Goal: Task Accomplishment & Management: Manage account settings

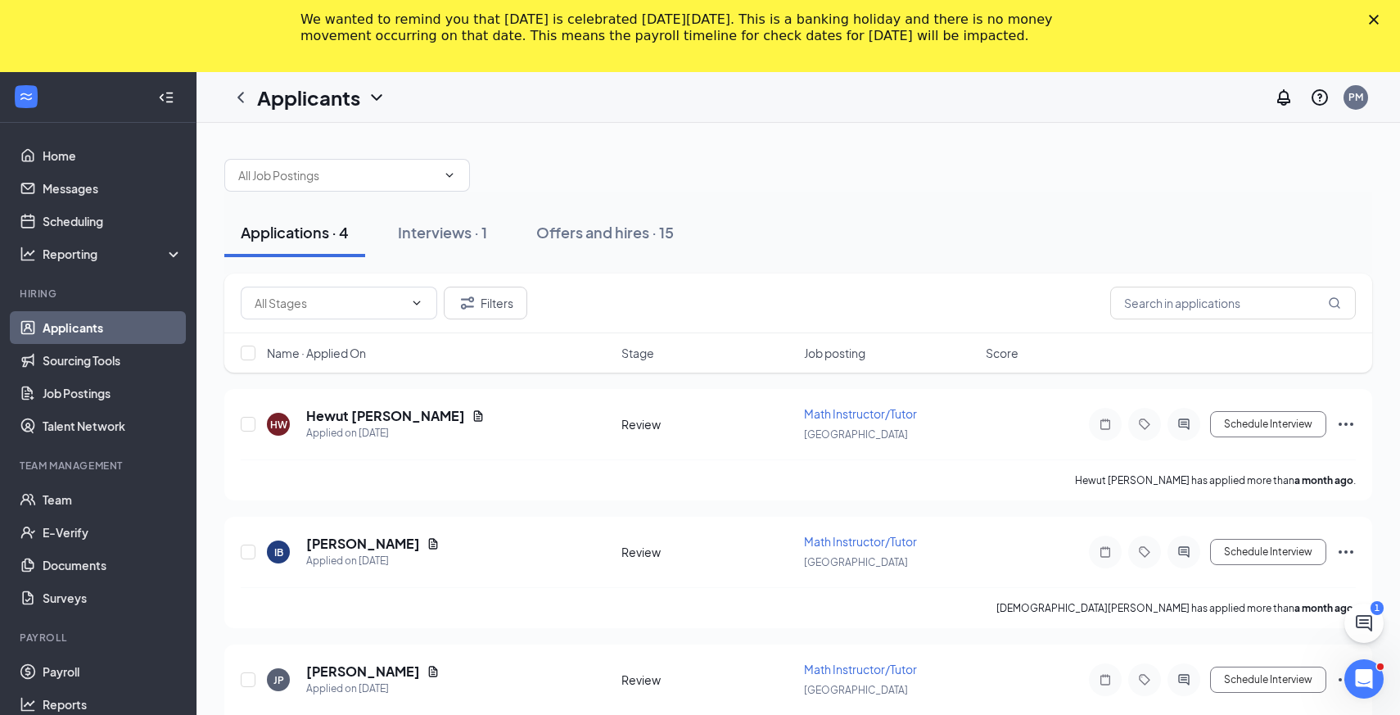
click at [1372, 20] on icon "Close" at bounding box center [1374, 20] width 10 height 10
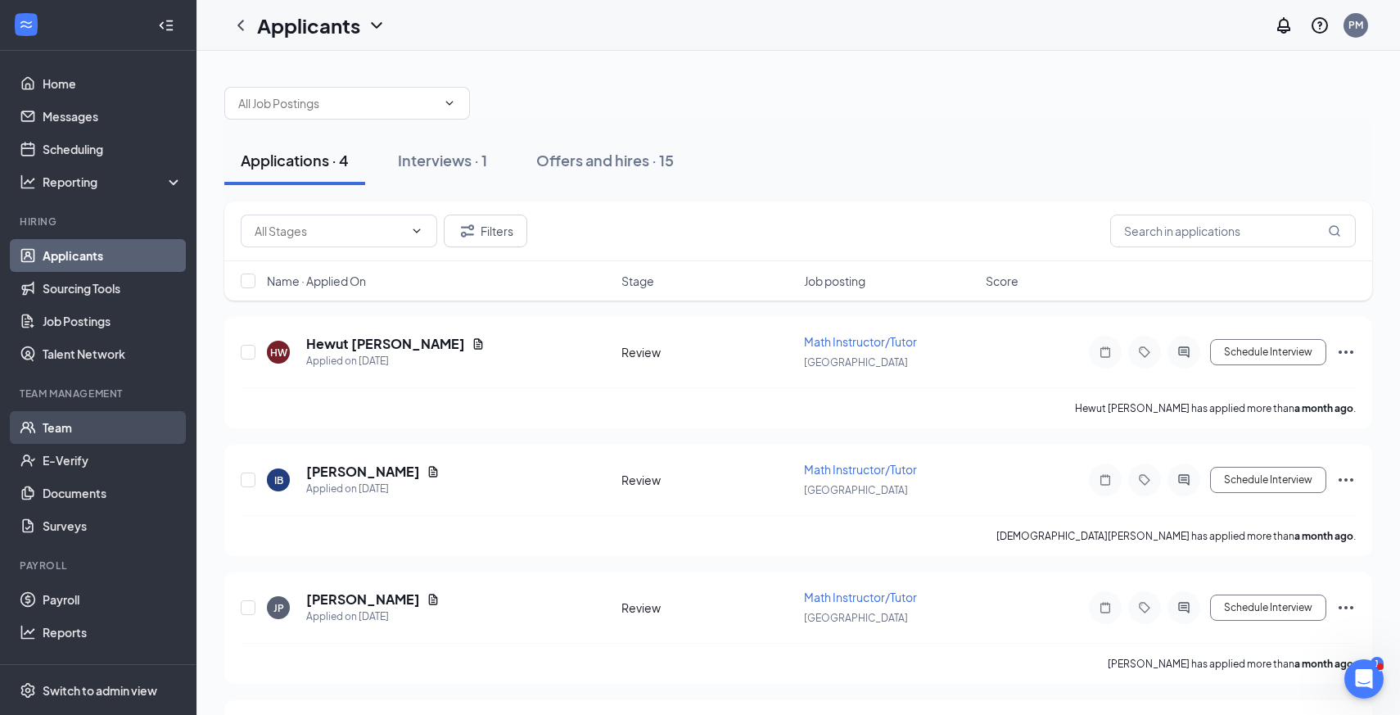
click at [112, 432] on link "Team" at bounding box center [113, 427] width 140 height 33
click at [434, 169] on div "Interviews · 1" at bounding box center [442, 160] width 89 height 20
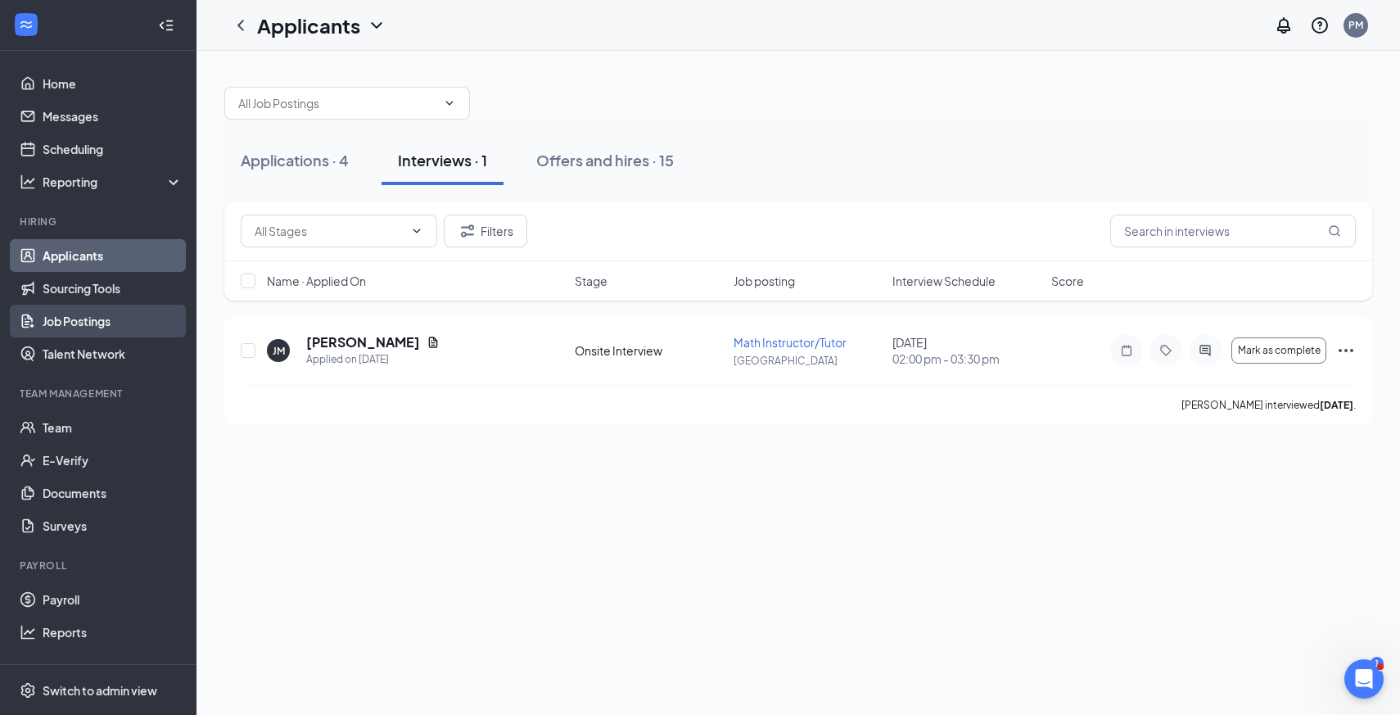
click at [95, 320] on link "Job Postings" at bounding box center [113, 321] width 140 height 33
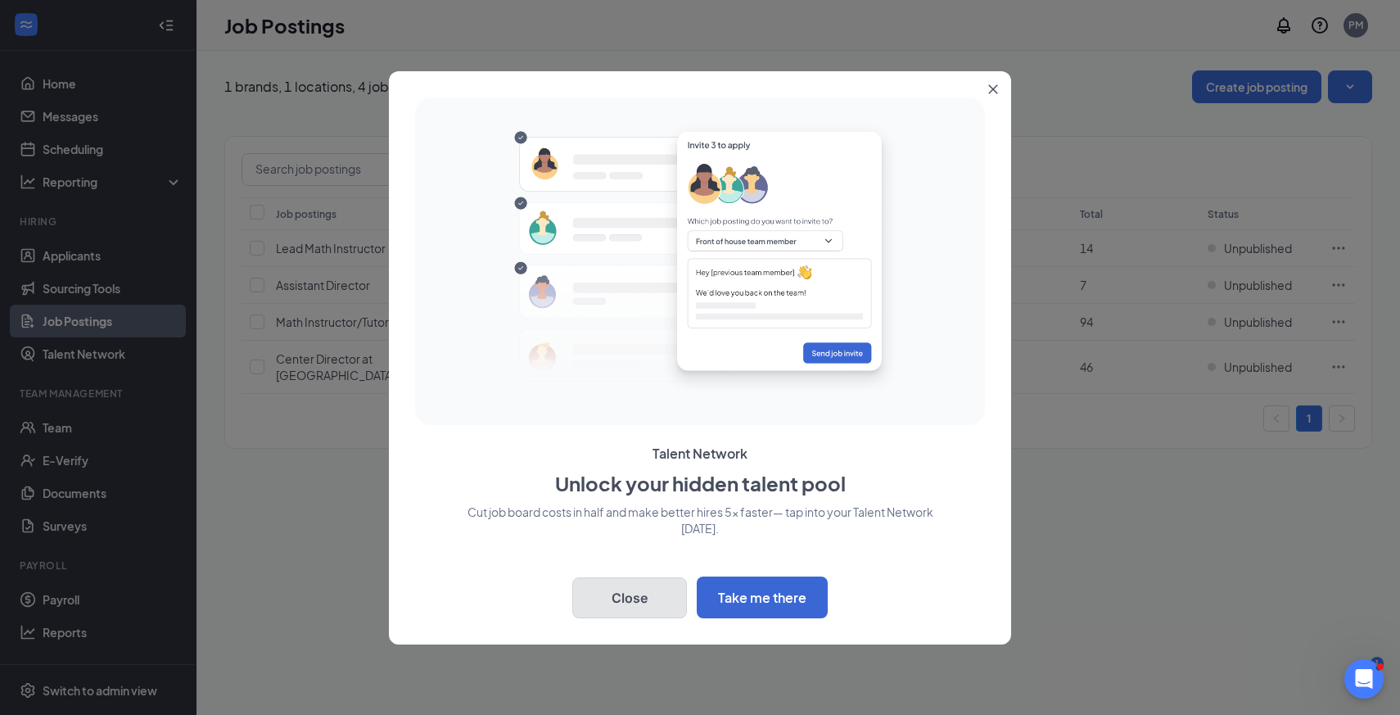
click at [658, 598] on button "Close" at bounding box center [629, 597] width 115 height 41
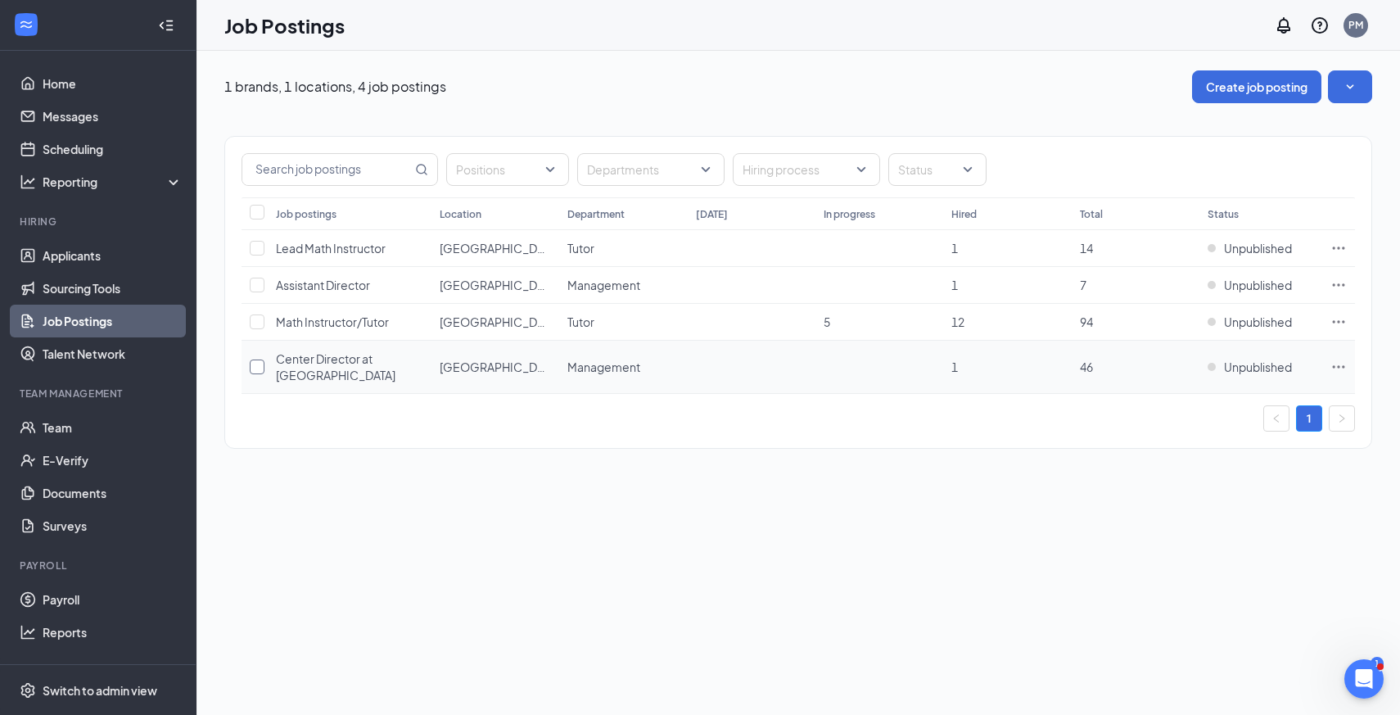
click at [260, 373] on input "checkbox" at bounding box center [257, 366] width 15 height 15
checkbox input "true"
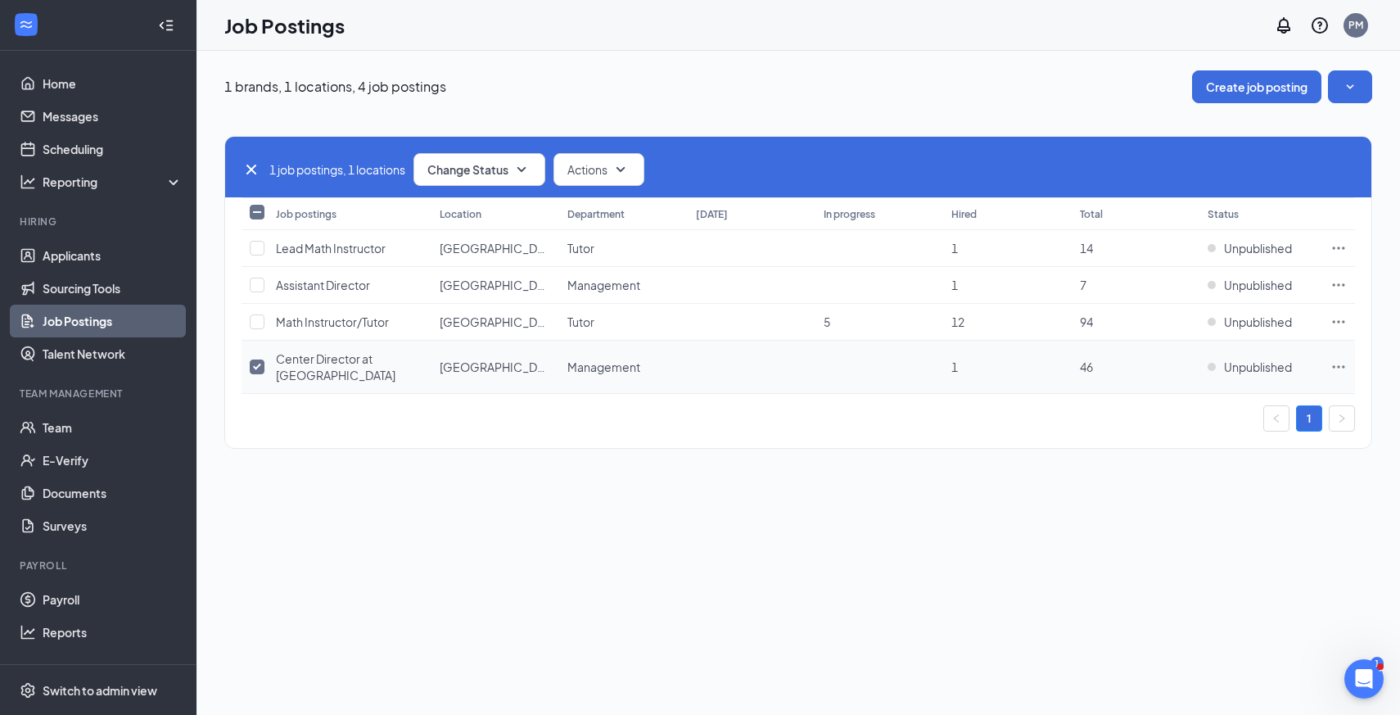
click at [296, 373] on span "Center Director at [GEOGRAPHIC_DATA]" at bounding box center [336, 366] width 120 height 31
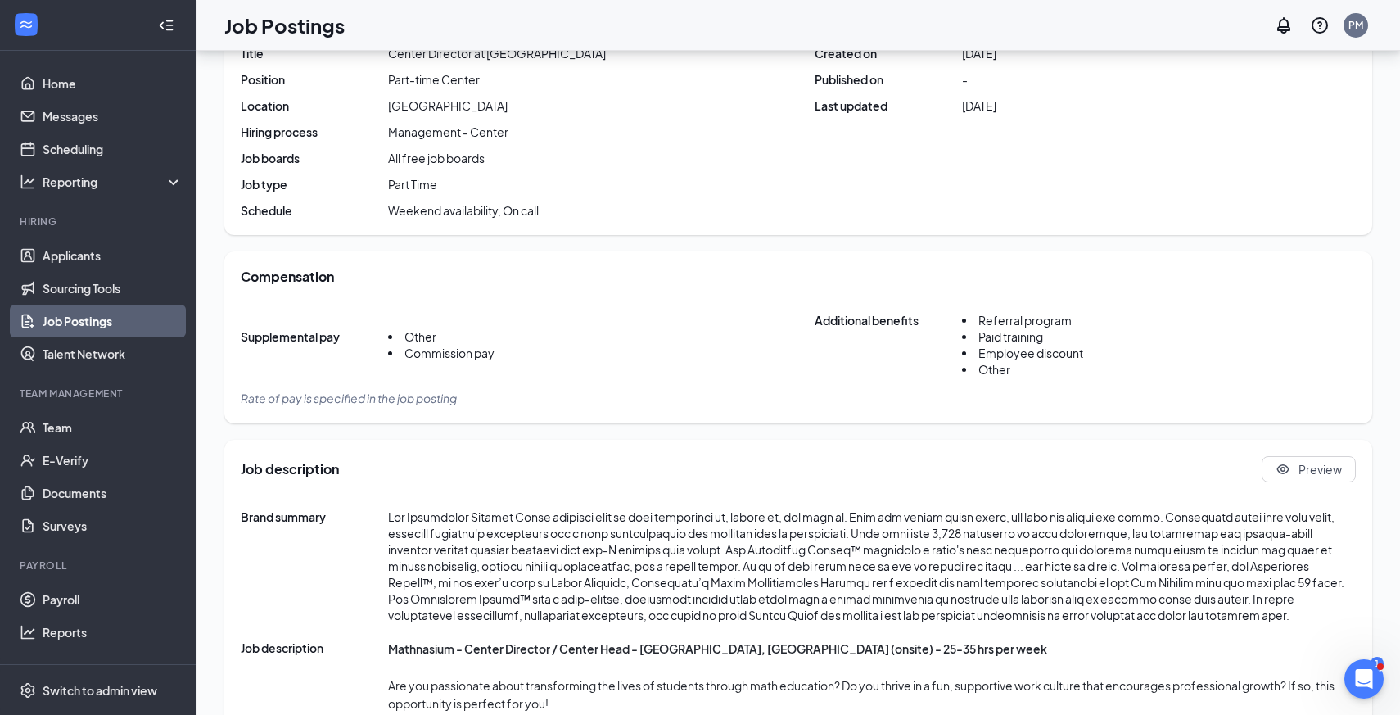
scroll to position [331, 0]
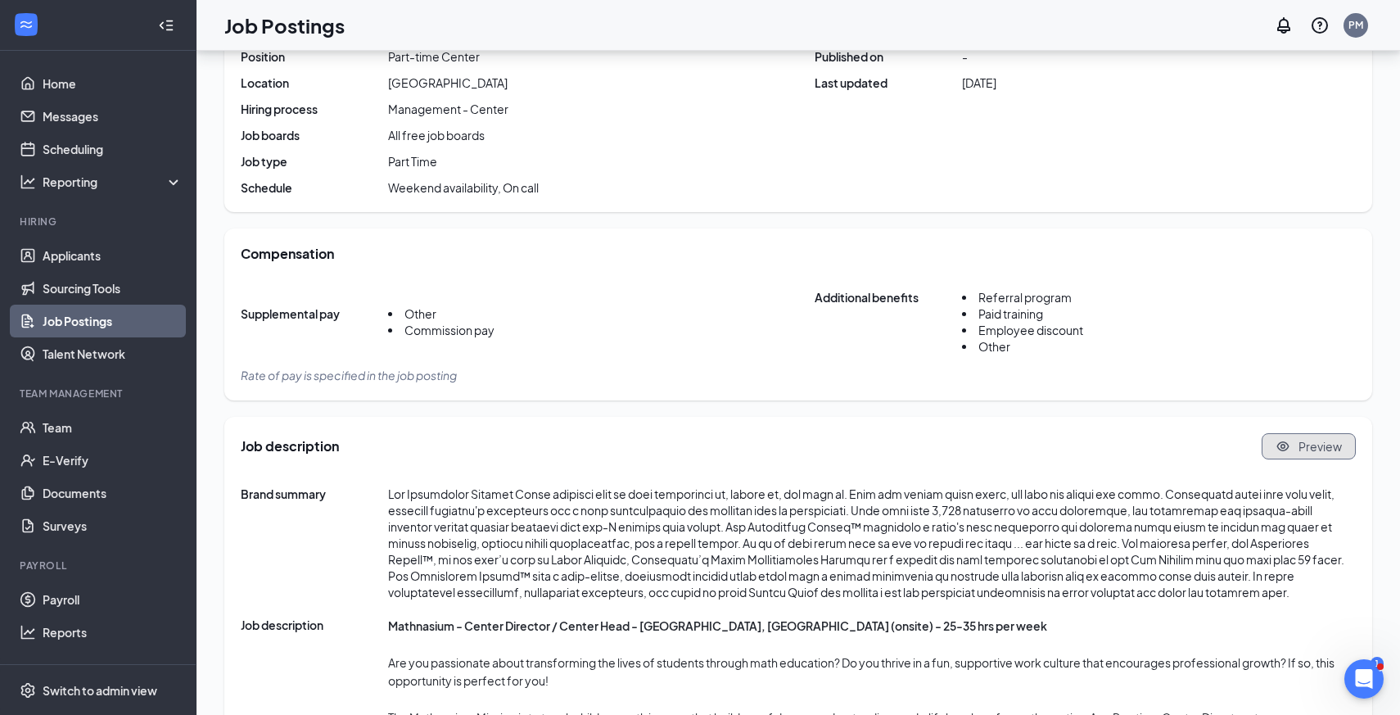
click at [1290, 450] on icon "Eye" at bounding box center [1283, 446] width 15 height 15
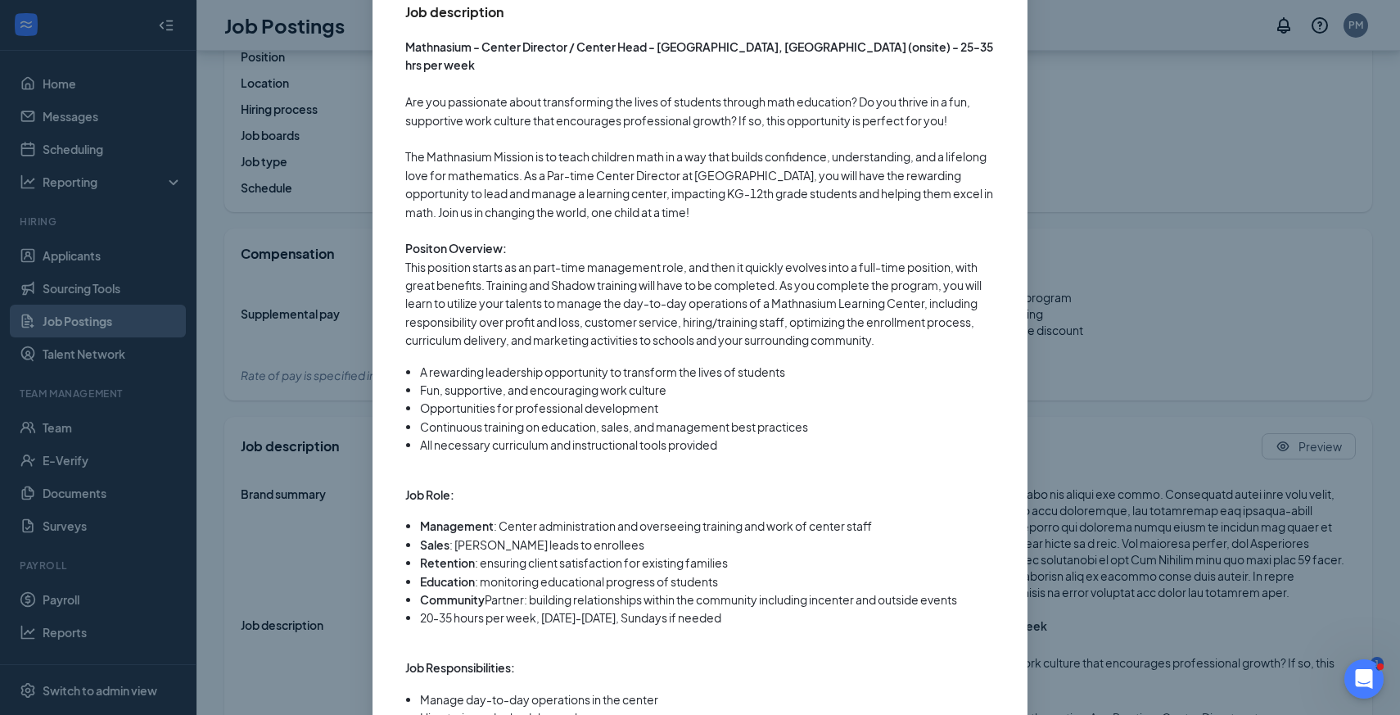
scroll to position [731, 0]
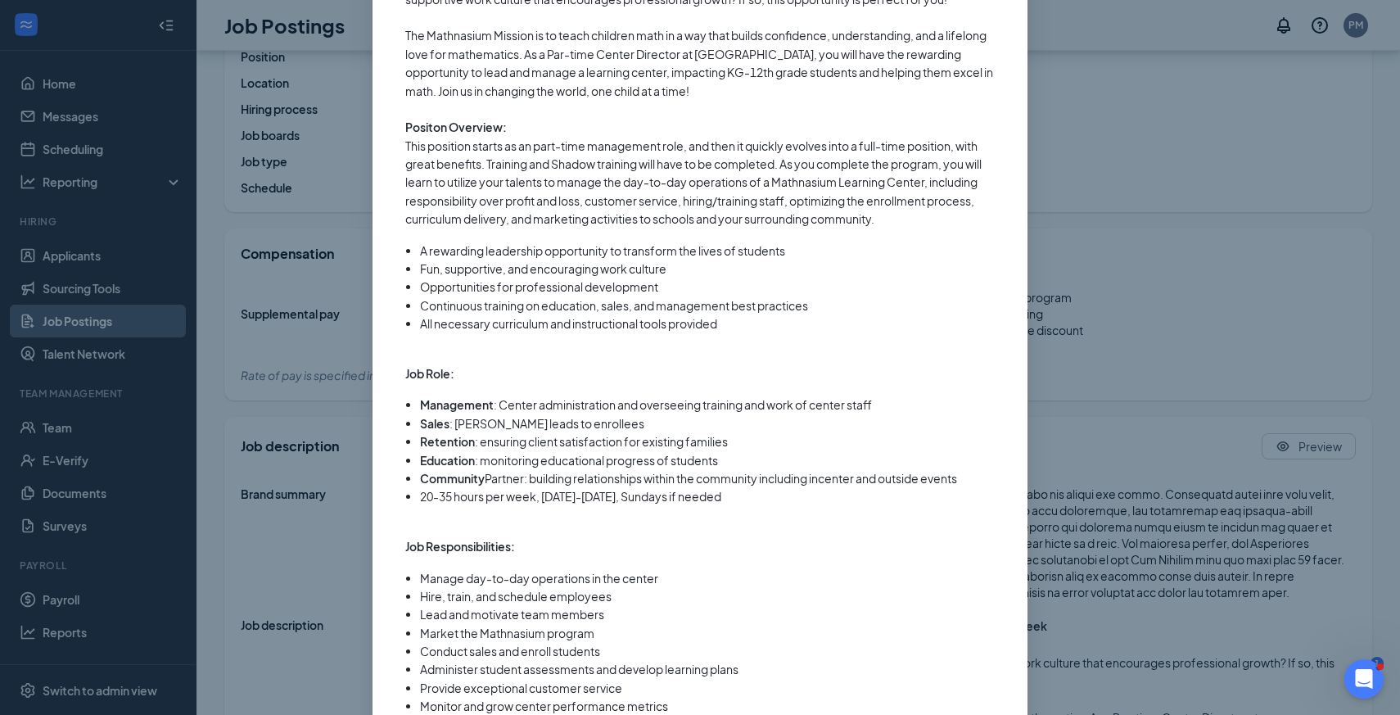
click at [305, 421] on div "Center Director at Mathnasium Part Time ‧ On site Close About Mathnasium of Fai…" at bounding box center [700, 357] width 1400 height 715
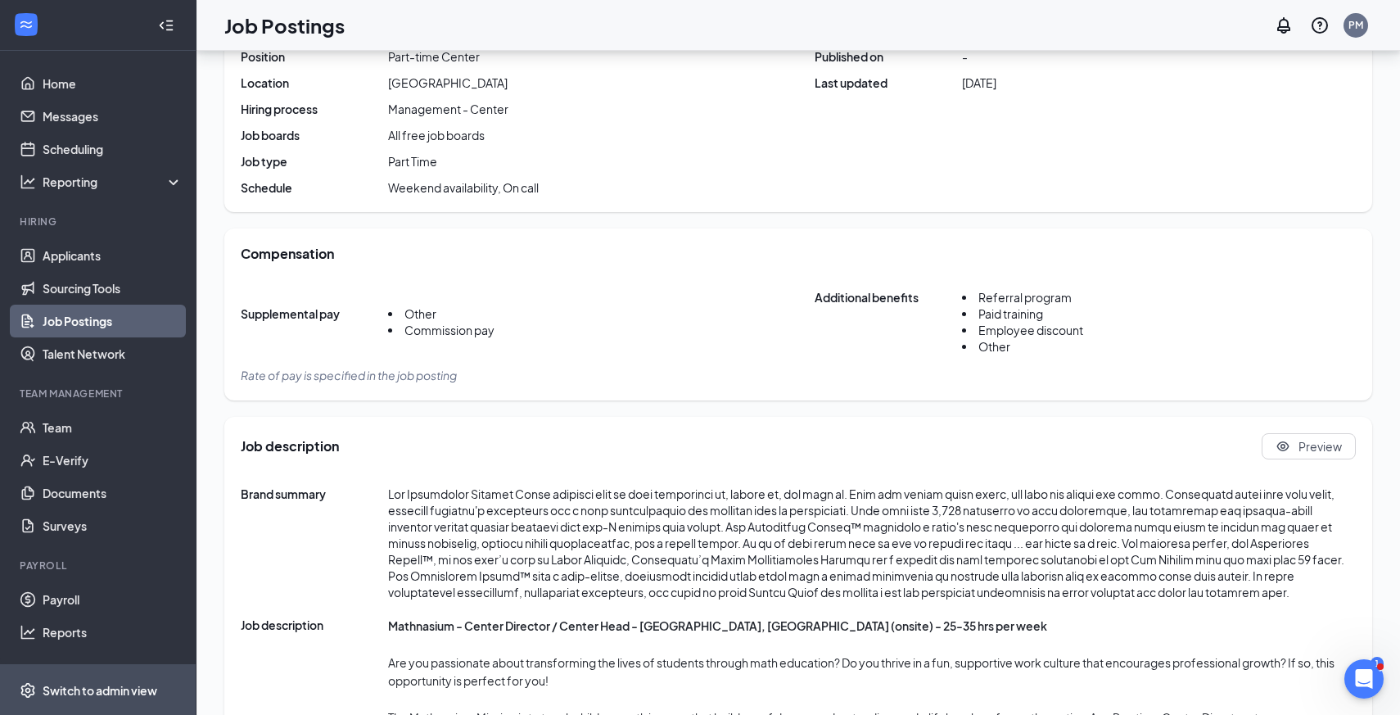
click at [102, 685] on div "Switch to admin view" at bounding box center [100, 690] width 115 height 16
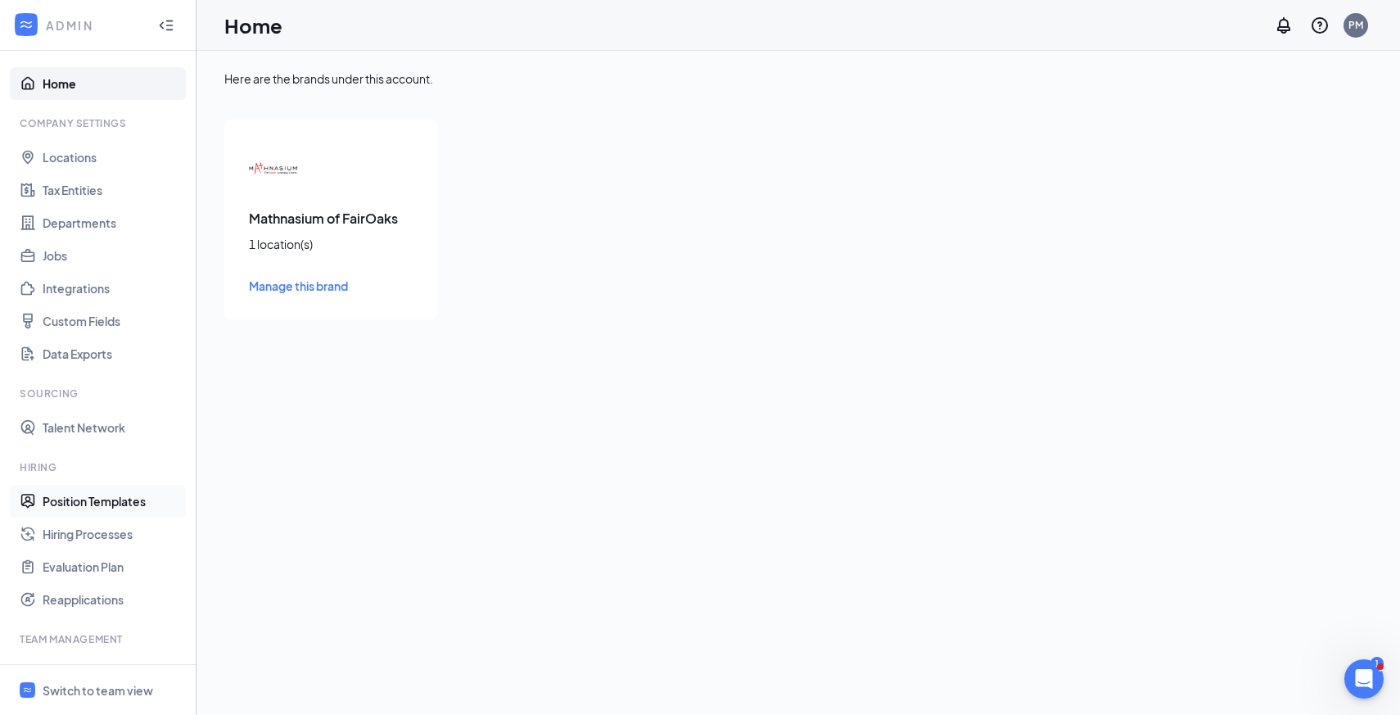
click at [113, 499] on link "Position Templates" at bounding box center [113, 501] width 140 height 33
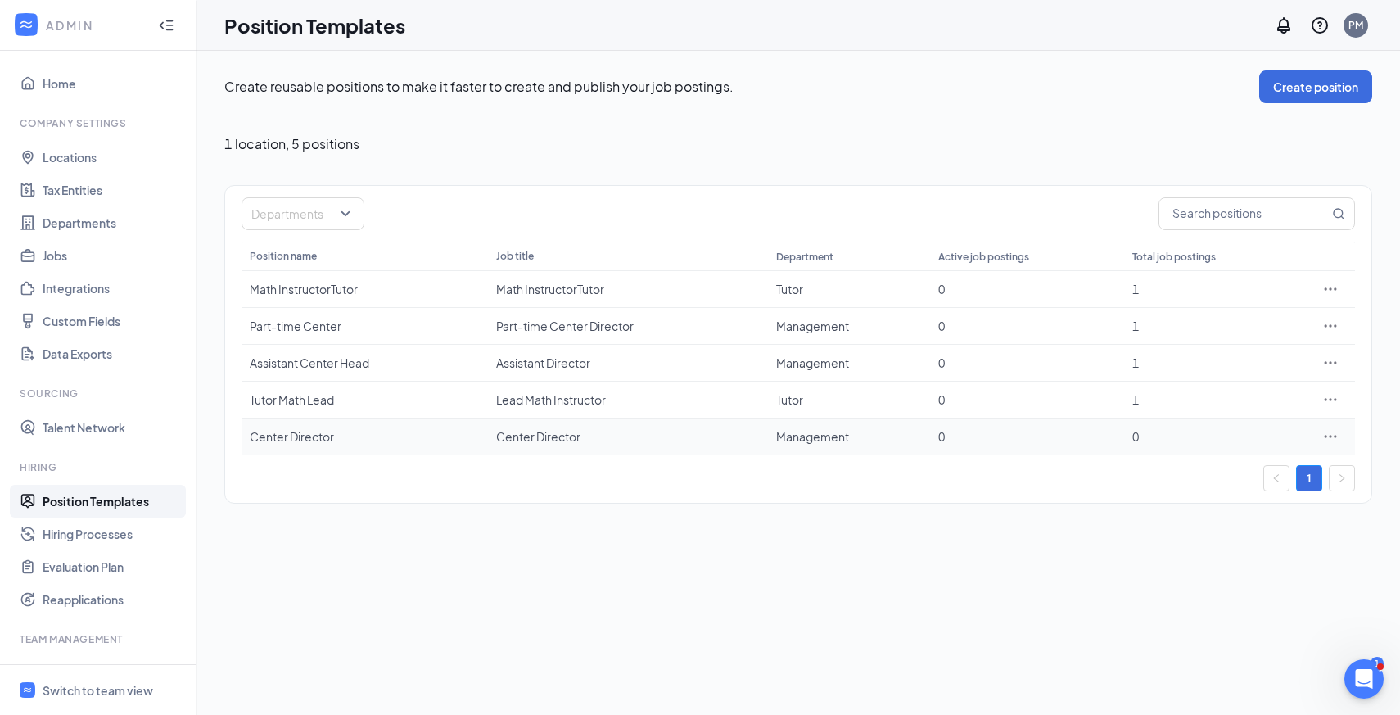
click at [301, 442] on div "Center Director" at bounding box center [365, 436] width 230 height 16
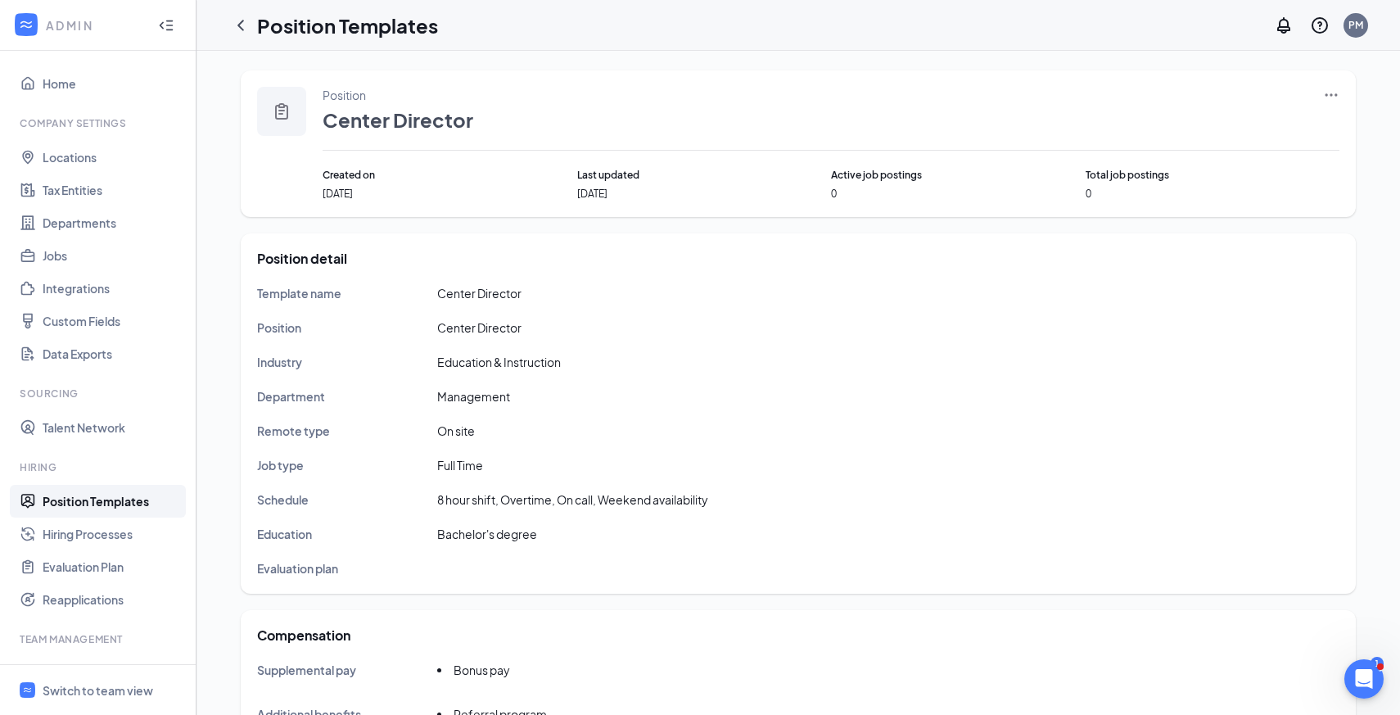
click at [1337, 91] on icon "Ellipses" at bounding box center [1331, 95] width 16 height 16
click at [1249, 126] on span "Edit" at bounding box center [1256, 129] width 141 height 18
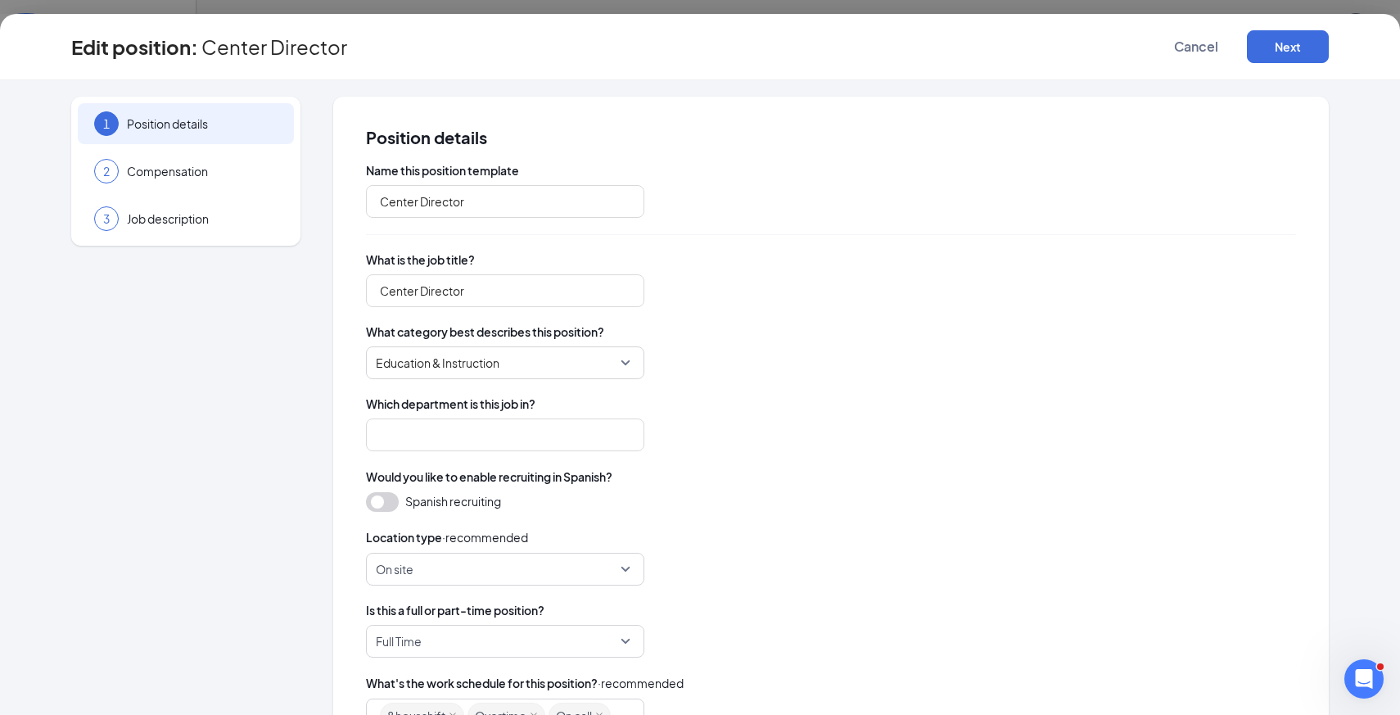
type input "Management"
click at [184, 218] on span "Job description" at bounding box center [202, 218] width 151 height 16
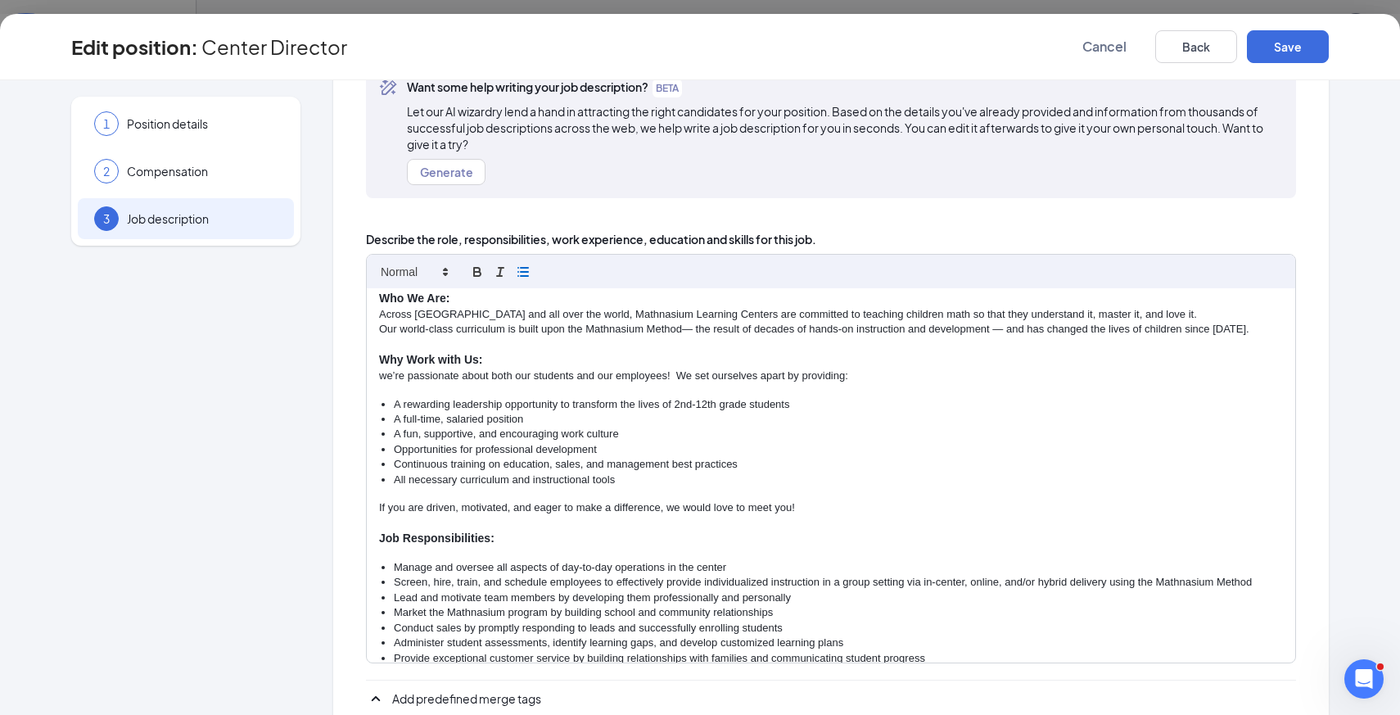
scroll to position [52, 0]
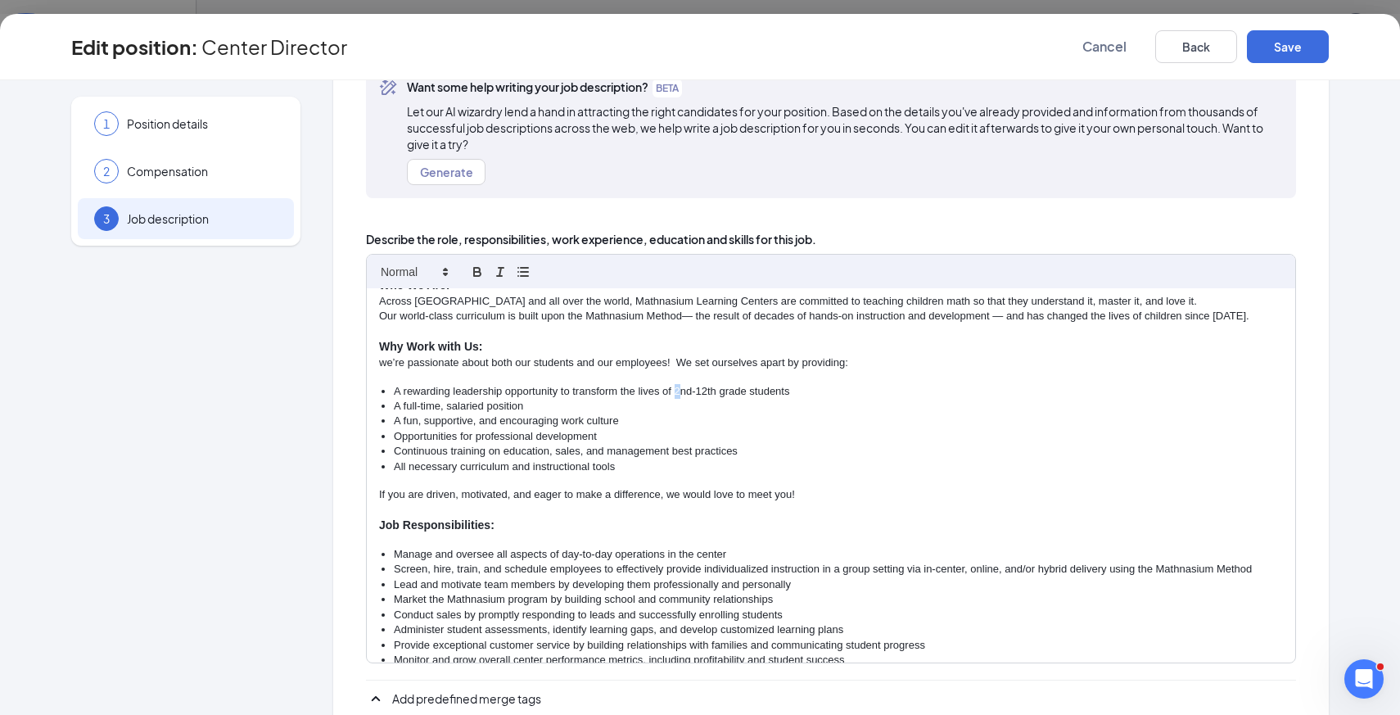
click at [674, 391] on li "A rewarding leadership opportunity to transform the lives of 2nd-12th grade stu…" at bounding box center [838, 391] width 889 height 15
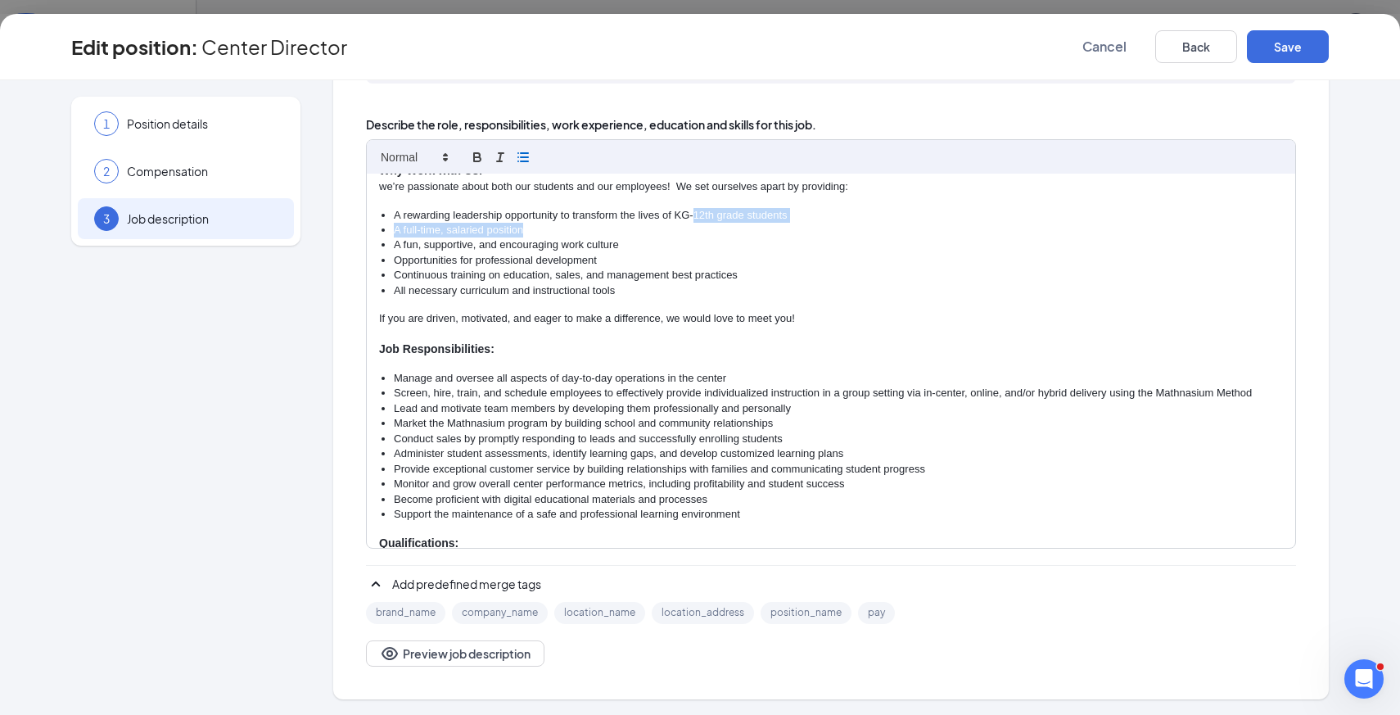
scroll to position [0, 0]
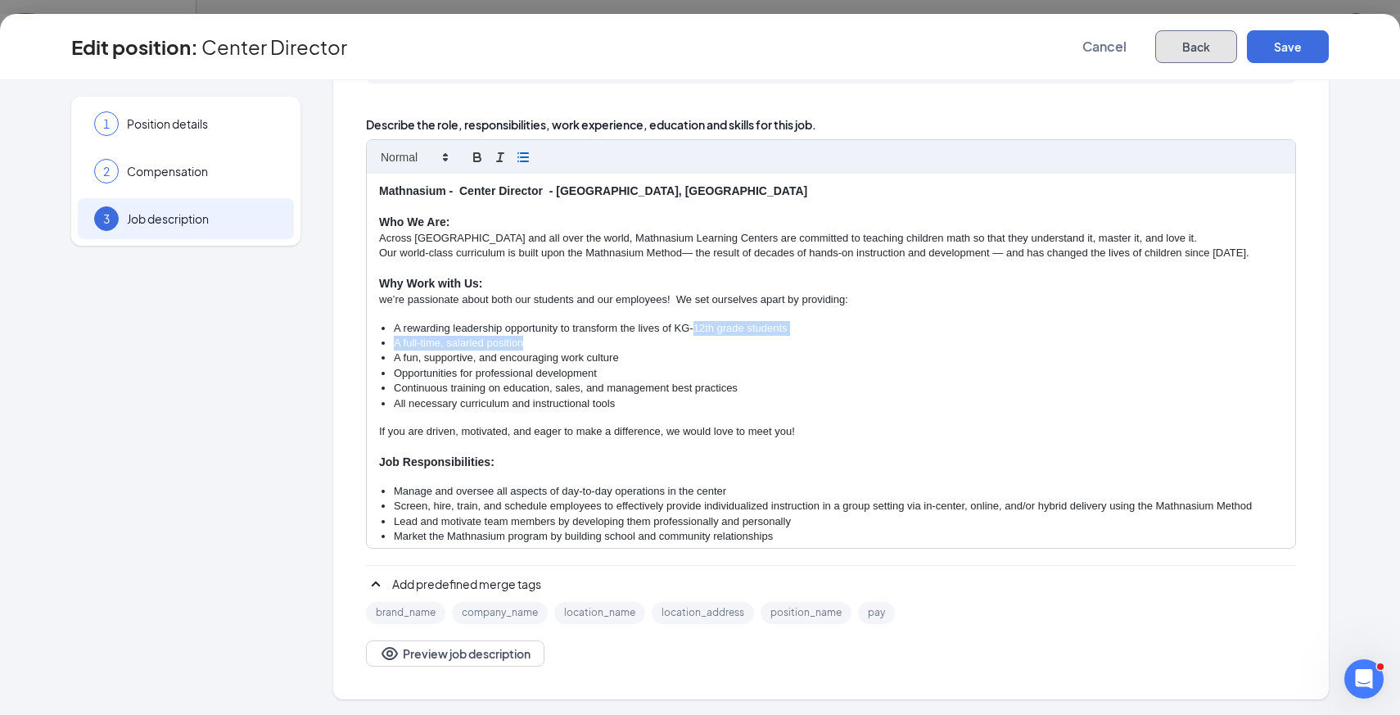
click at [1196, 53] on button "Back" at bounding box center [1196, 46] width 82 height 33
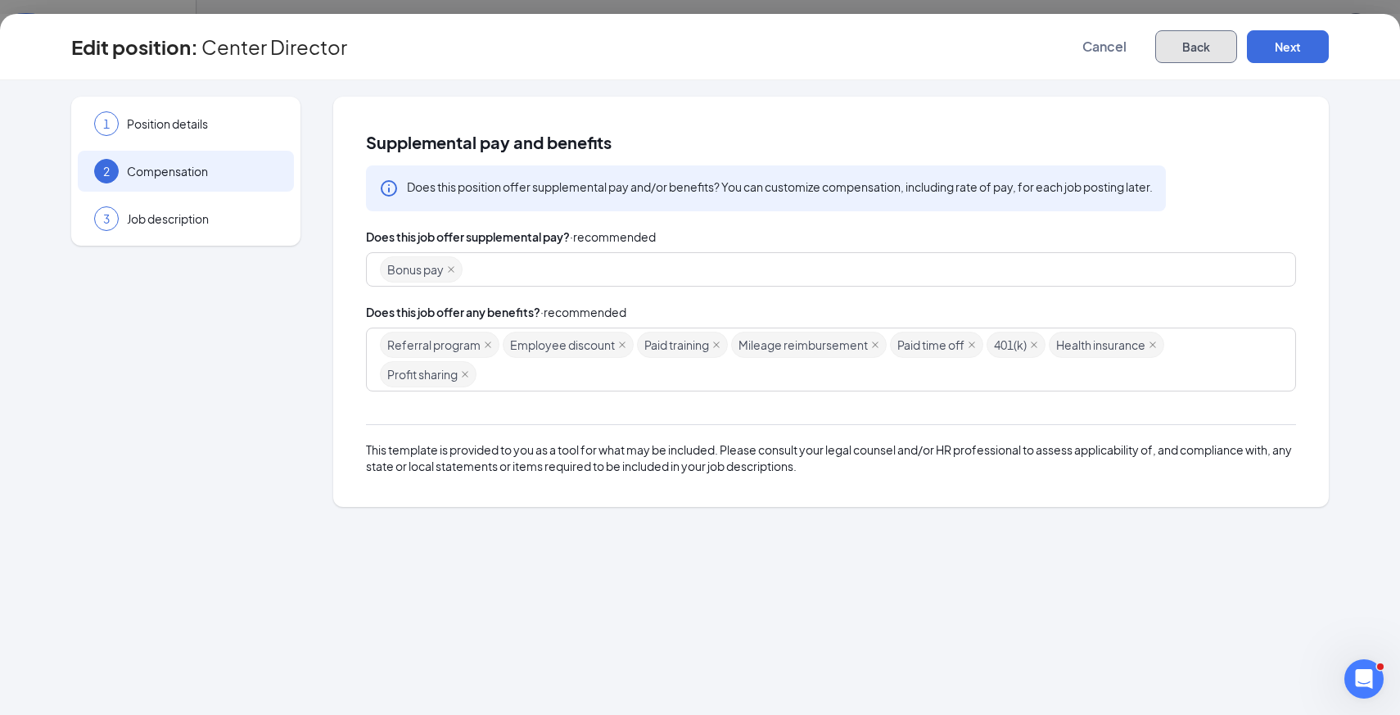
click at [1191, 52] on button "Back" at bounding box center [1196, 46] width 82 height 33
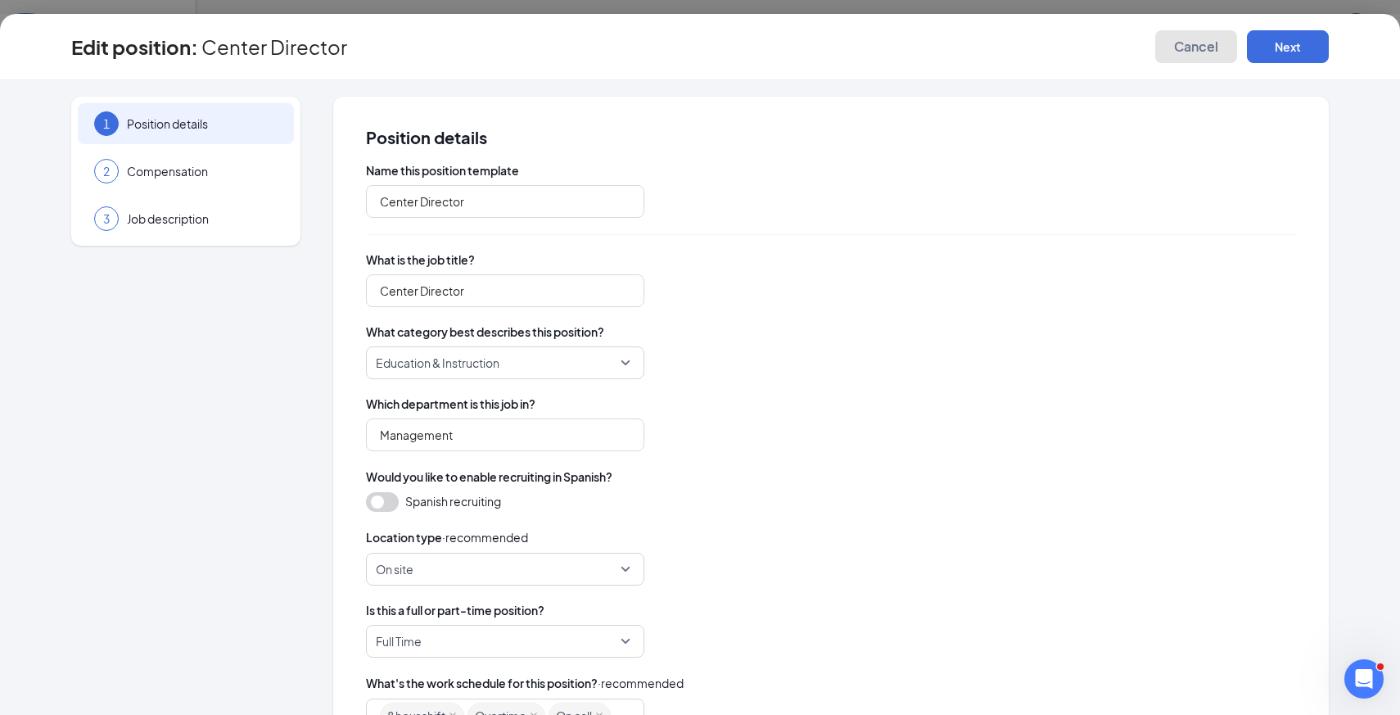
click at [1205, 45] on span "Cancel" at bounding box center [1196, 46] width 44 height 16
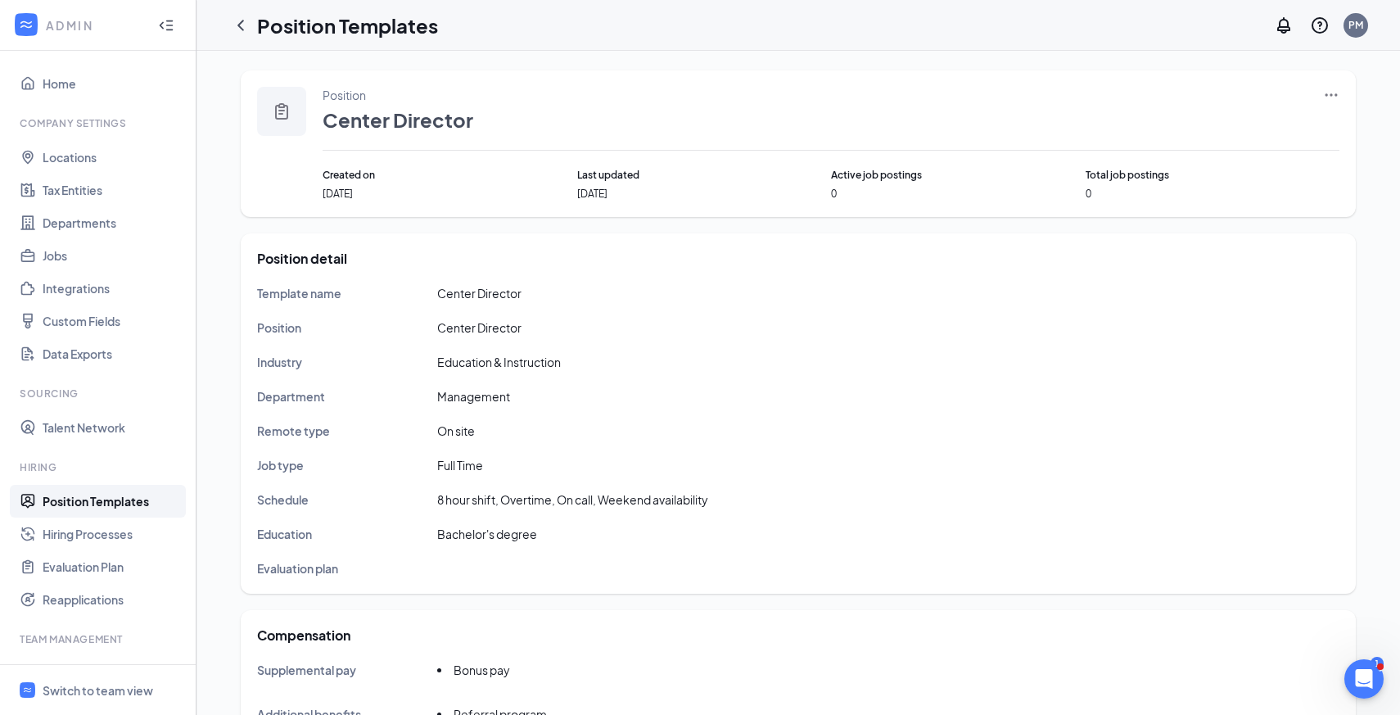
click at [104, 504] on link "Position Templates" at bounding box center [113, 501] width 140 height 33
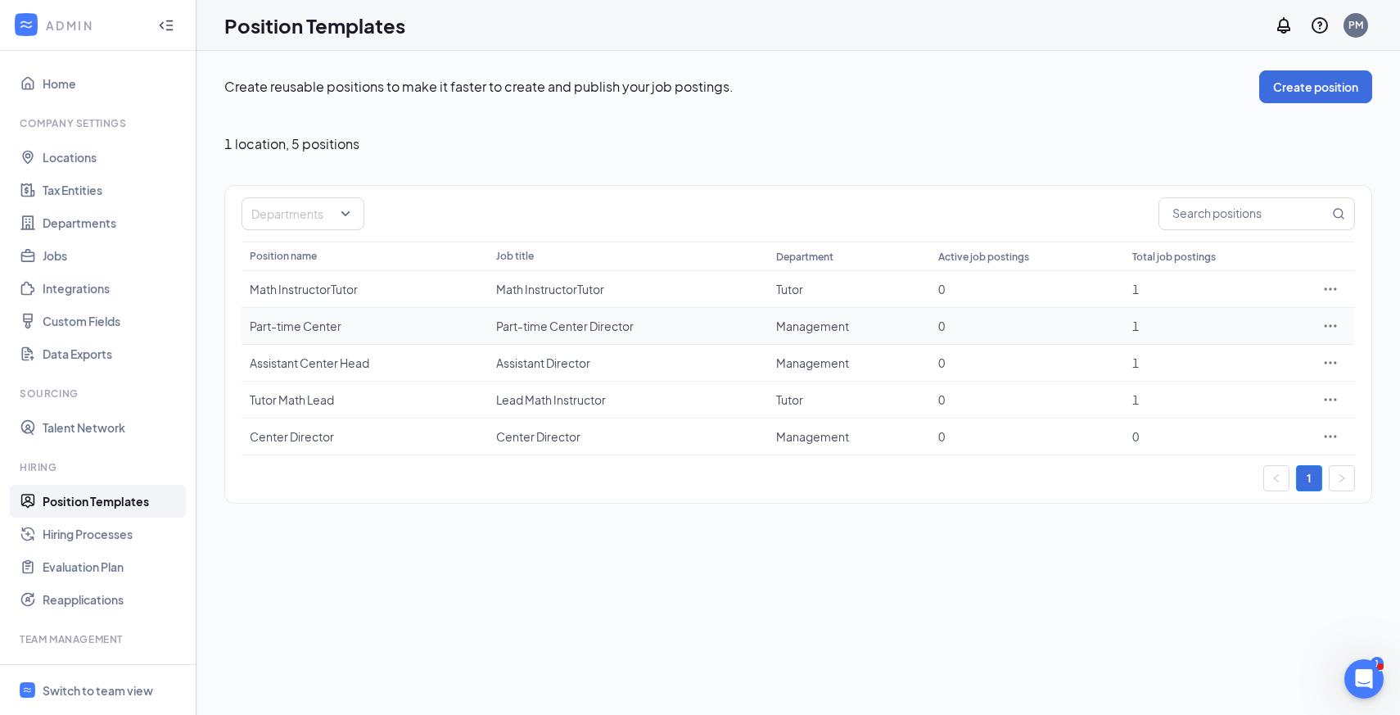
click at [310, 327] on div "Part-time Center" at bounding box center [365, 326] width 230 height 16
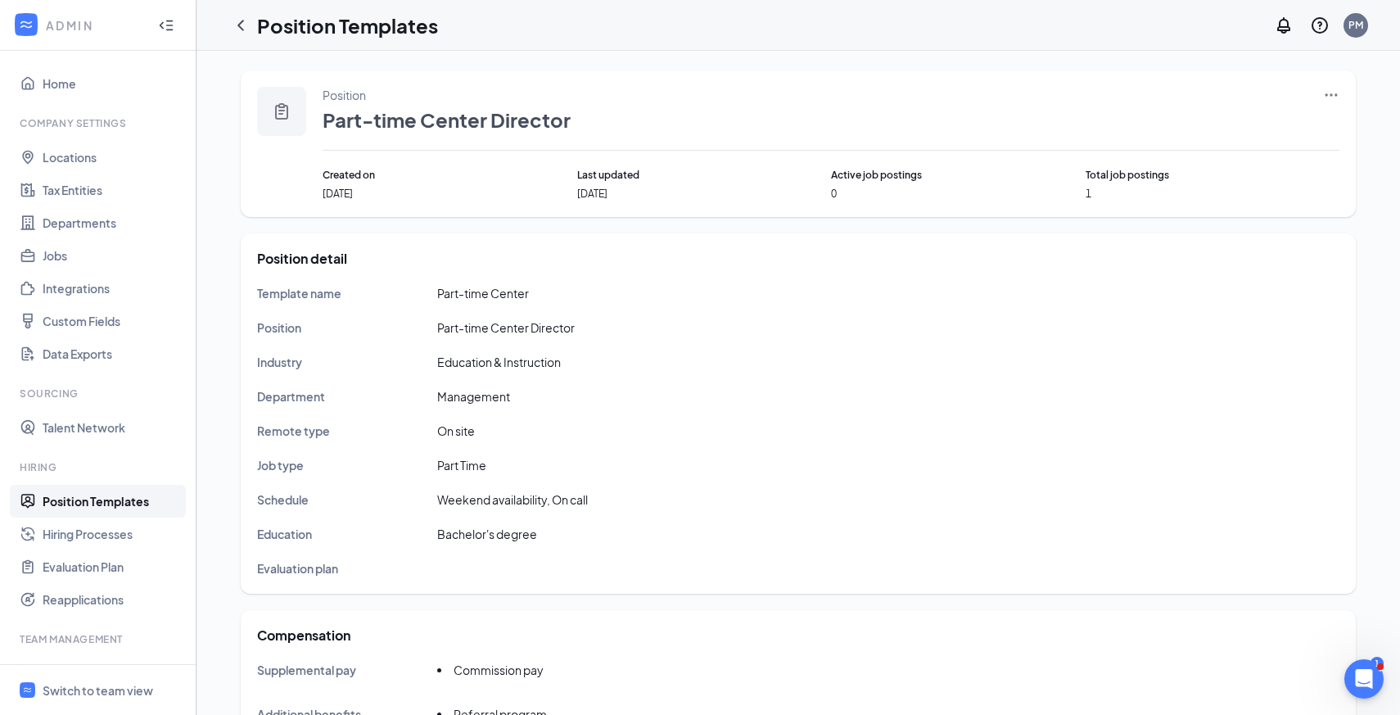
click at [1331, 97] on icon "Ellipses" at bounding box center [1331, 95] width 16 height 16
click at [1281, 120] on span "Edit" at bounding box center [1256, 129] width 141 height 18
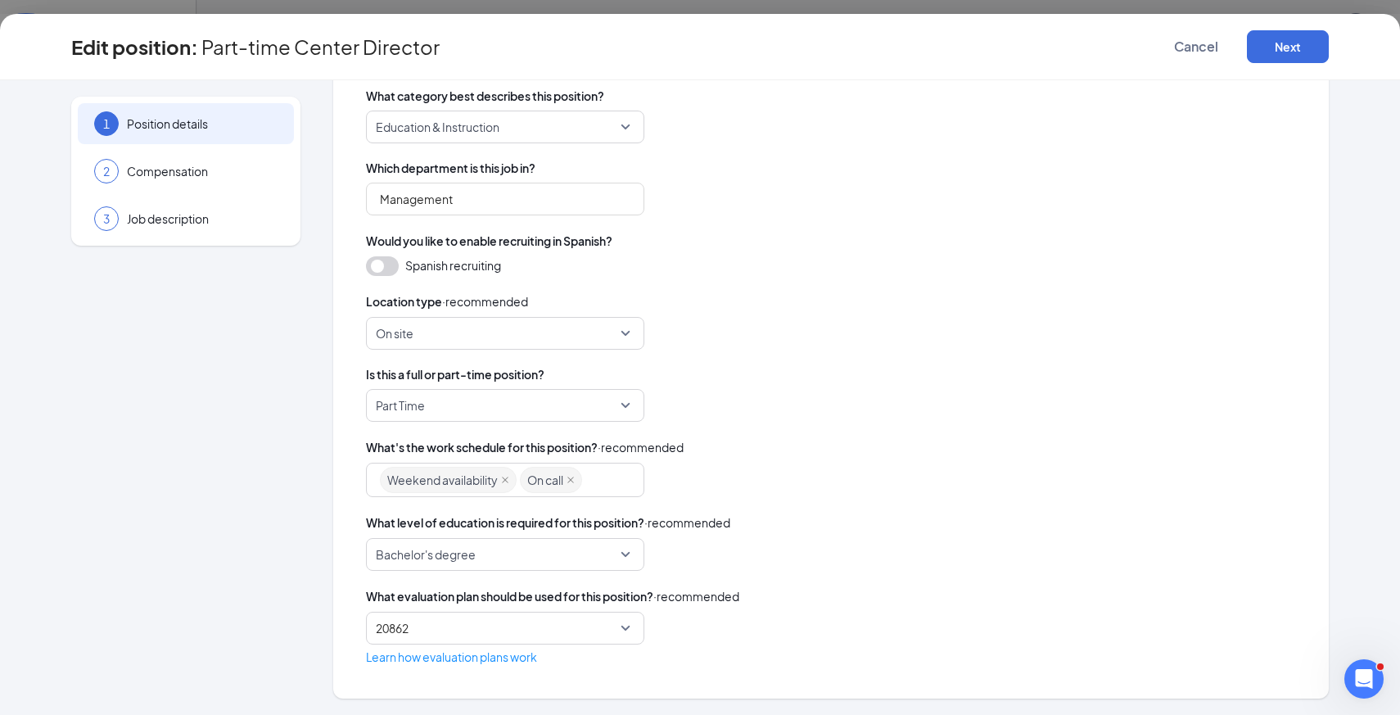
scroll to position [70, 0]
click at [1264, 47] on button "Next" at bounding box center [1288, 46] width 82 height 33
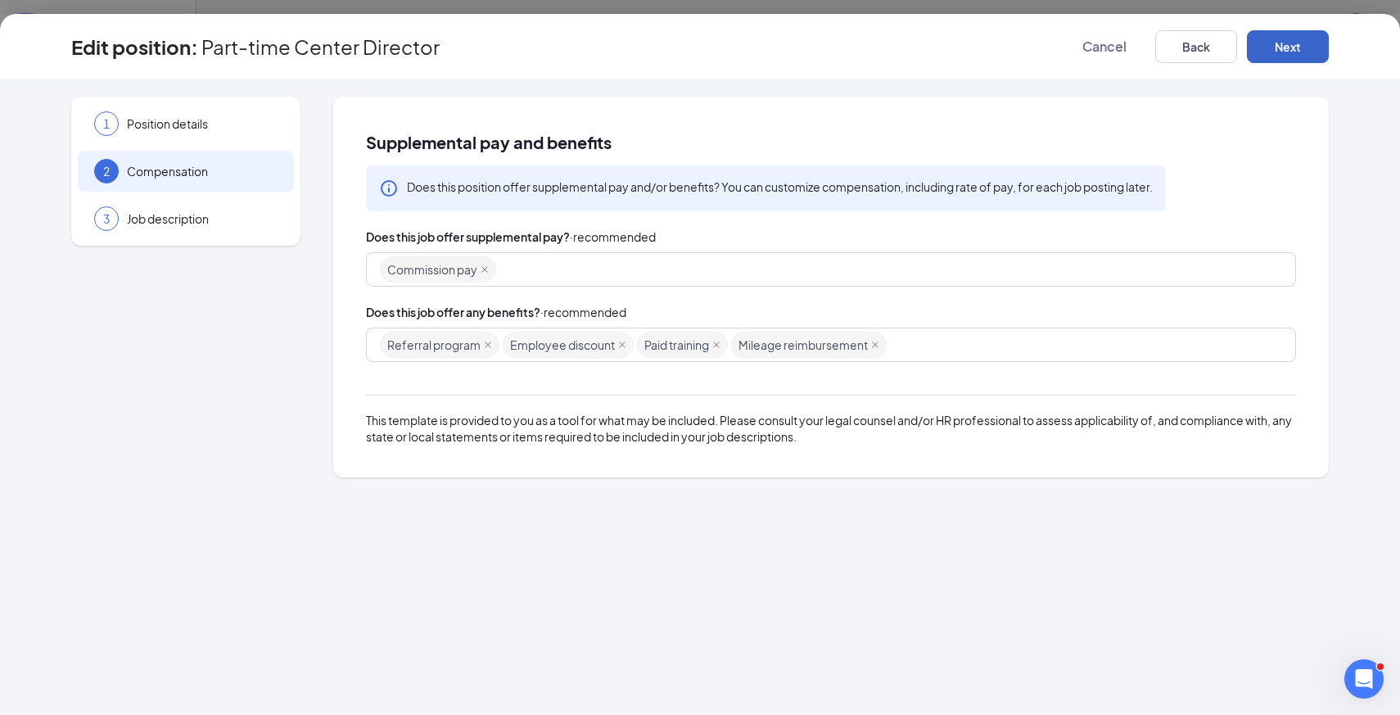
scroll to position [0, 0]
click at [1287, 52] on button "Next" at bounding box center [1288, 46] width 82 height 33
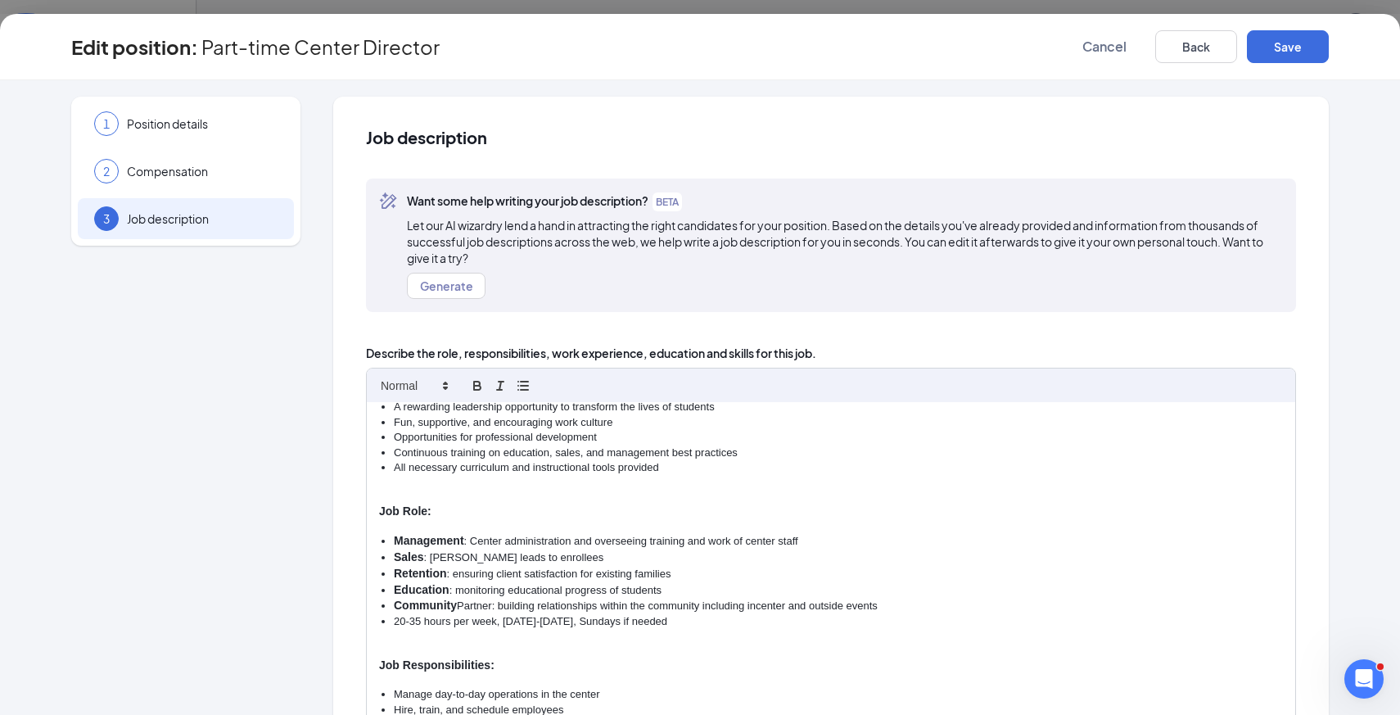
scroll to position [236, 0]
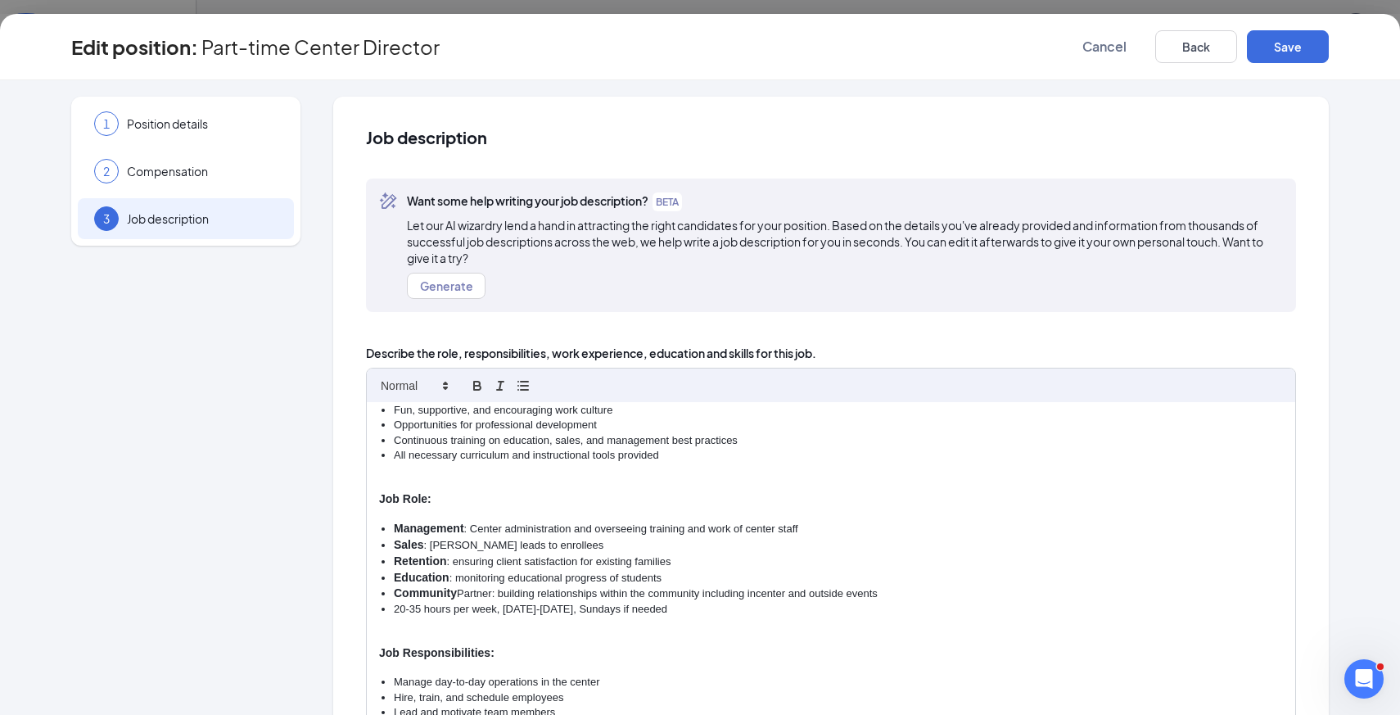
click at [526, 602] on li "20-35 hours per week, [DATE]-[DATE], Sundays if needed" at bounding box center [838, 609] width 889 height 15
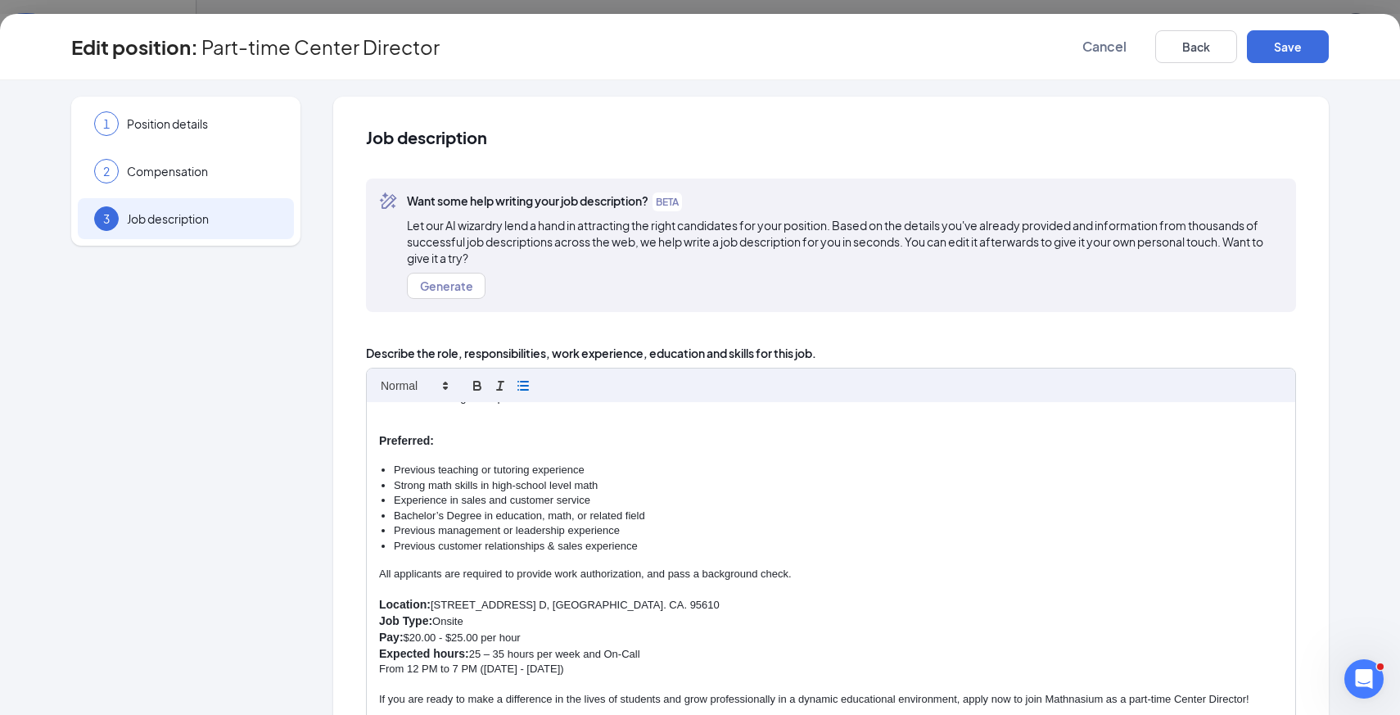
scroll to position [851, 0]
click at [466, 629] on p "Pay: $20.00 - $25.00 per hour" at bounding box center [831, 637] width 904 height 16
click at [505, 661] on p "From 1 PM to 7 PM ([DATE] - [DATE])" at bounding box center [831, 668] width 904 height 15
click at [549, 661] on p "From 1 PM to 7 PM ([DATE] - [DATE])" at bounding box center [831, 668] width 904 height 15
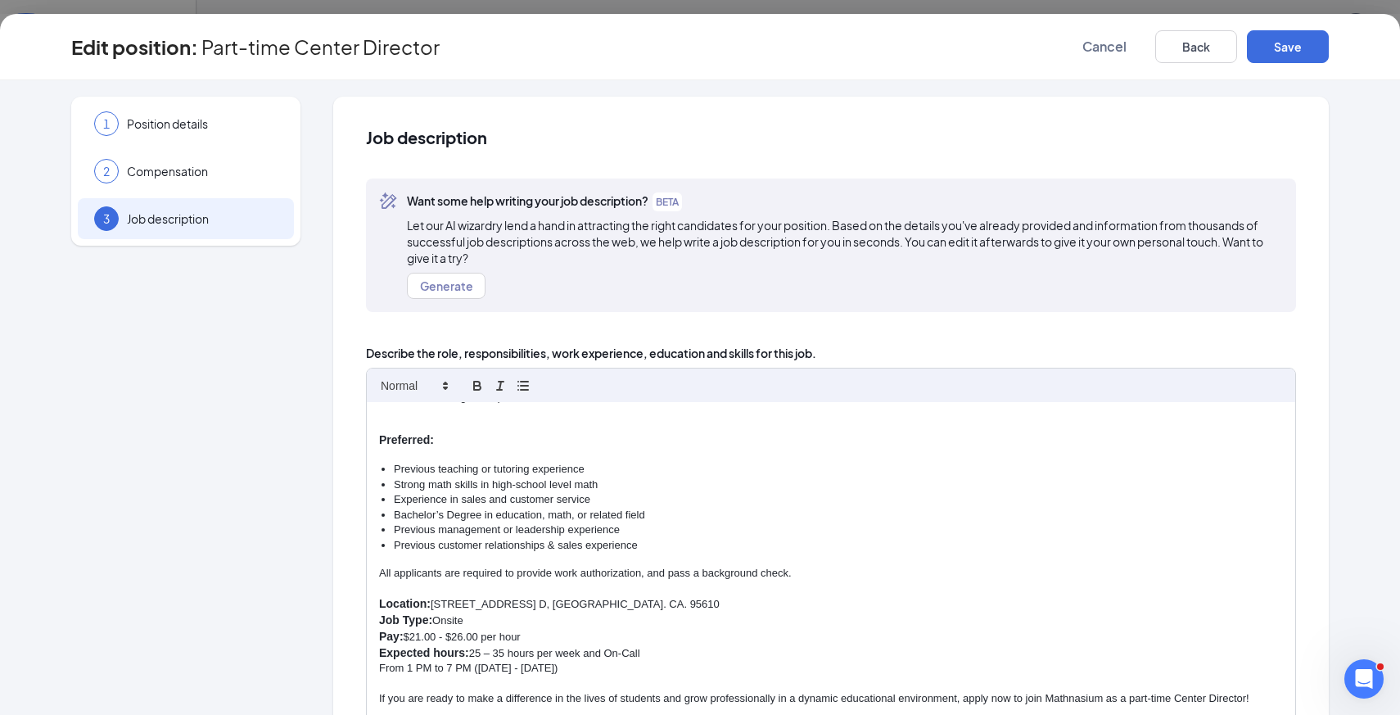
click at [549, 661] on p "From 1 PM to 7 PM ([DATE] - [DATE])" at bounding box center [831, 668] width 904 height 15
click at [455, 661] on p "From 1 PM to 7 PM ([DATE] - [DATE])" at bounding box center [831, 668] width 904 height 15
click at [597, 661] on p "From 1 PM to 7 PM ([DATE] - [DATE])" at bounding box center [831, 668] width 904 height 15
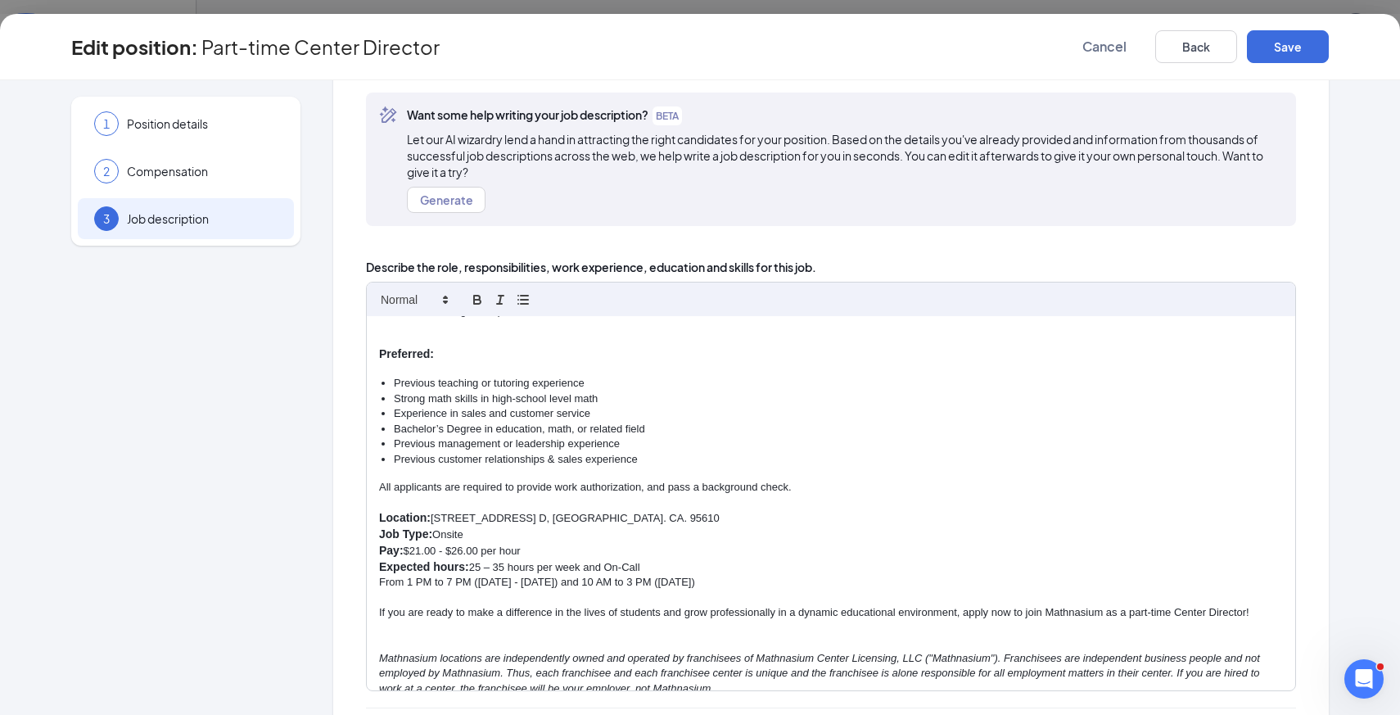
scroll to position [94, 0]
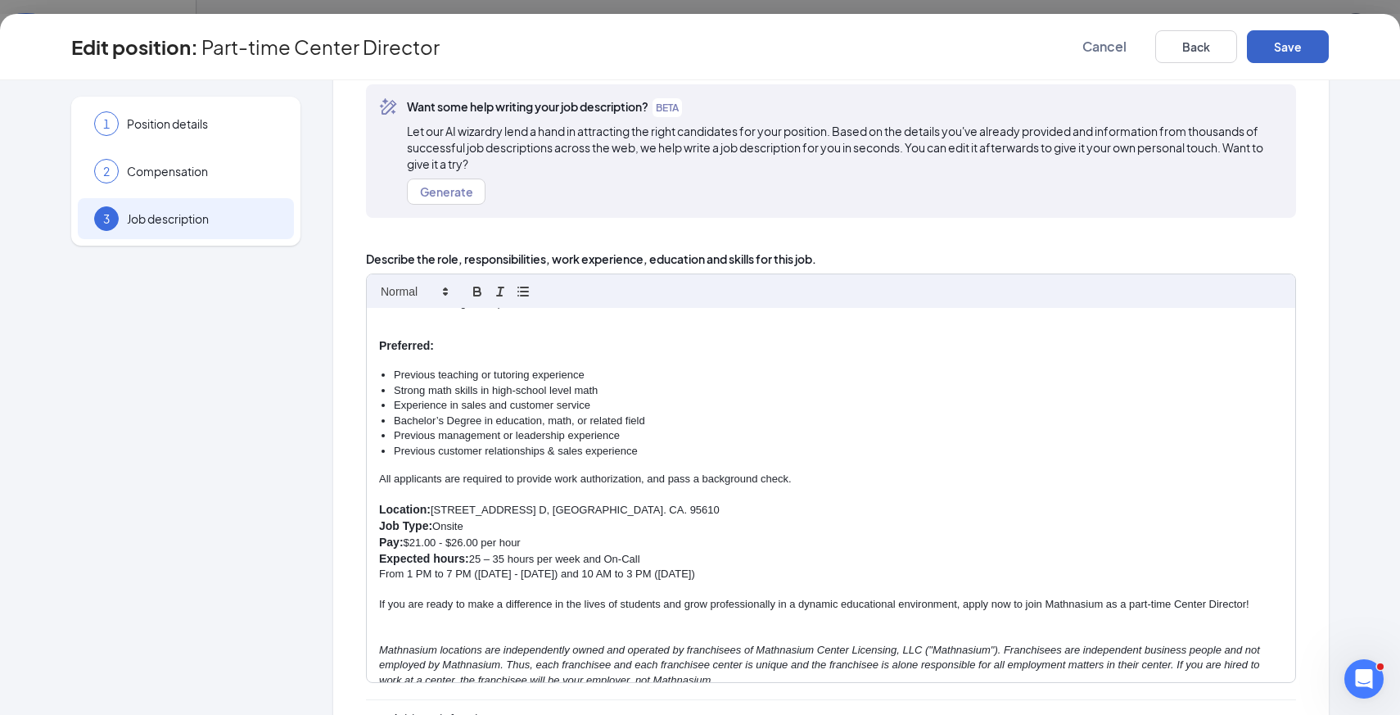
click at [1286, 48] on button "Save" at bounding box center [1288, 46] width 82 height 33
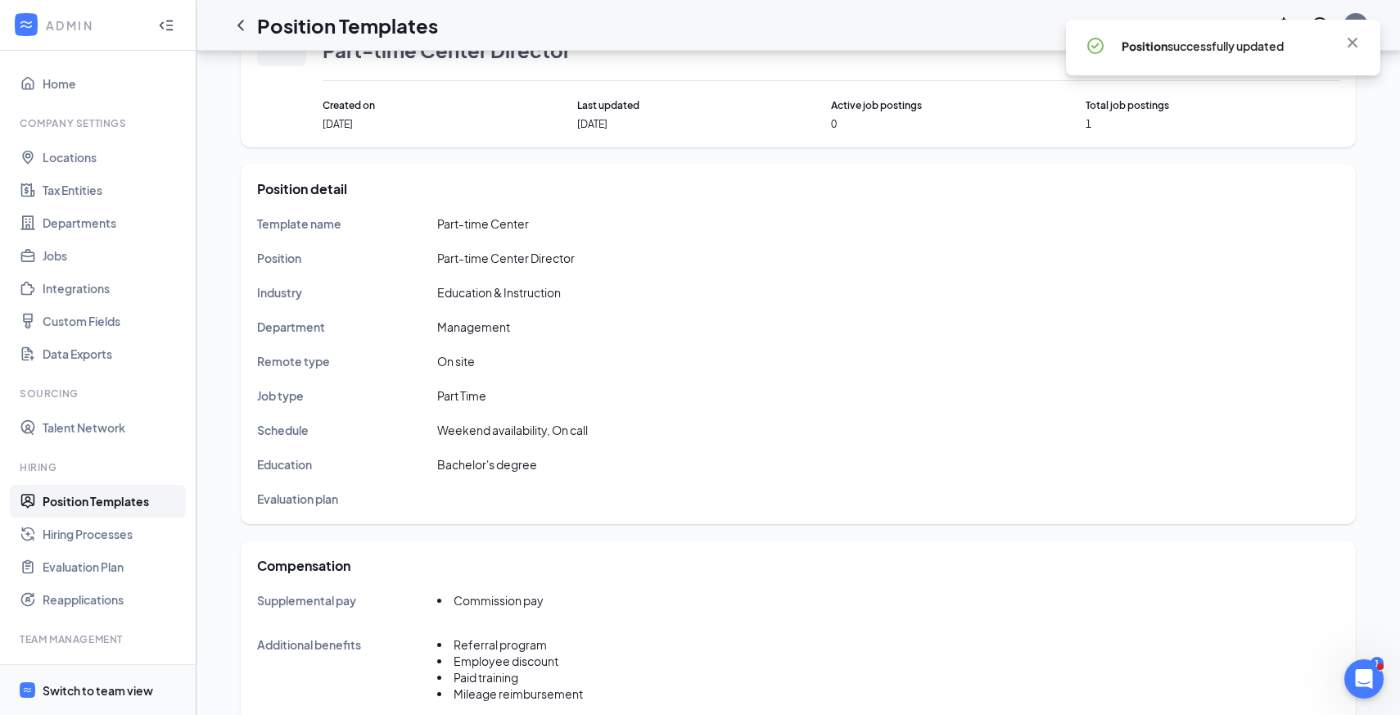
click at [133, 697] on div "Switch to team view" at bounding box center [98, 690] width 111 height 16
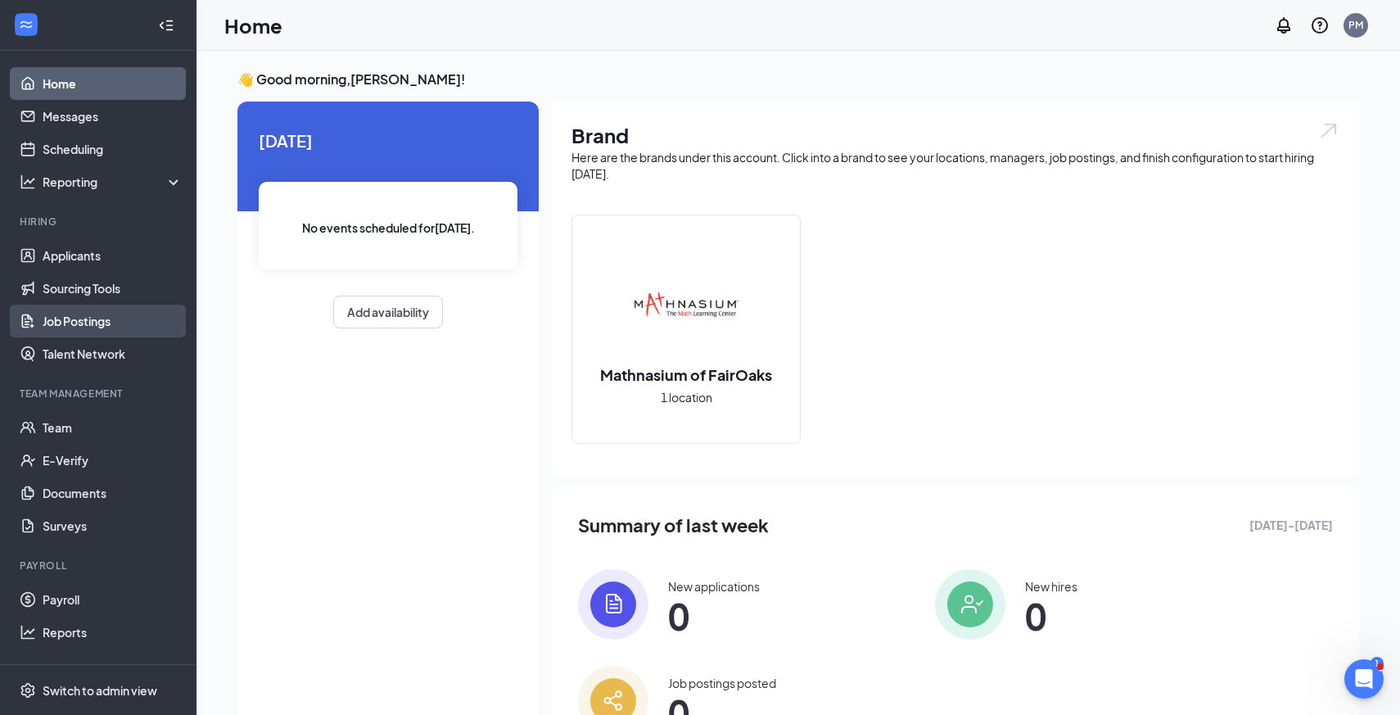
click at [66, 315] on link "Job Postings" at bounding box center [113, 321] width 140 height 33
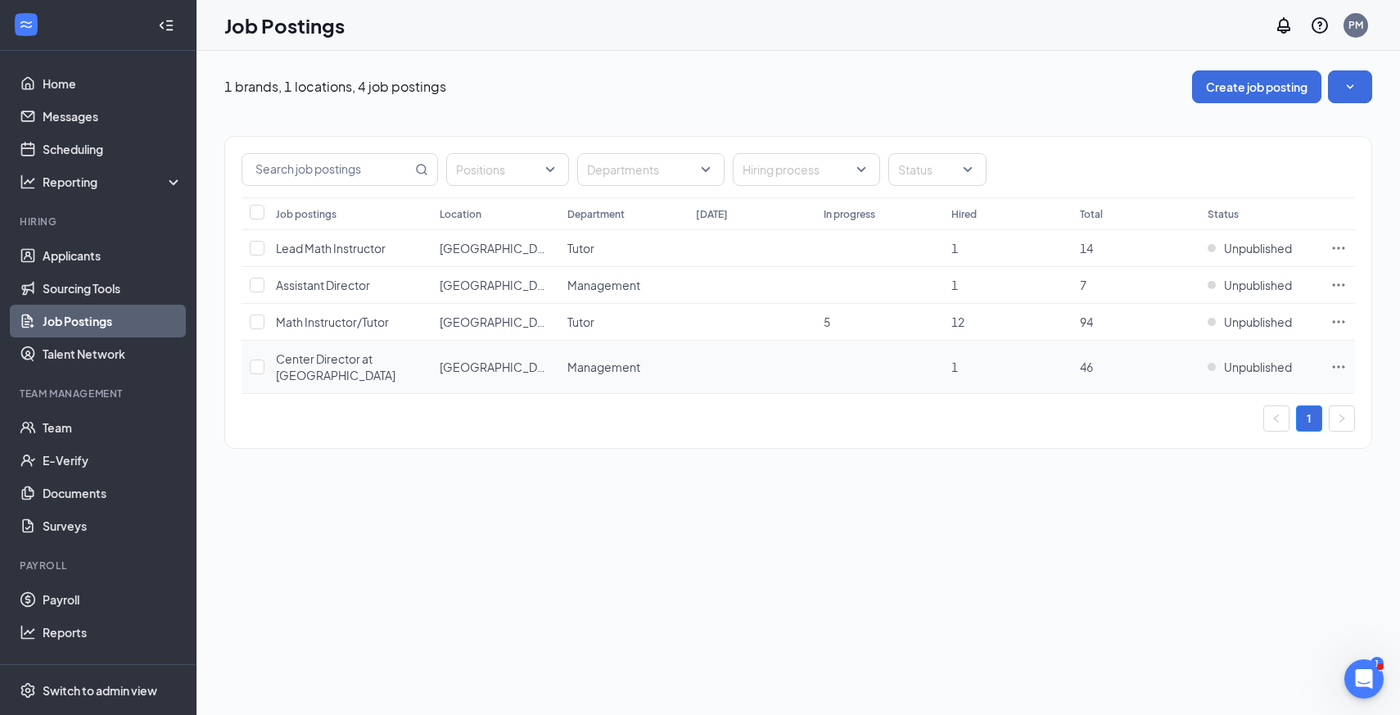
click at [314, 362] on span "Center Director at [GEOGRAPHIC_DATA]" at bounding box center [336, 366] width 120 height 31
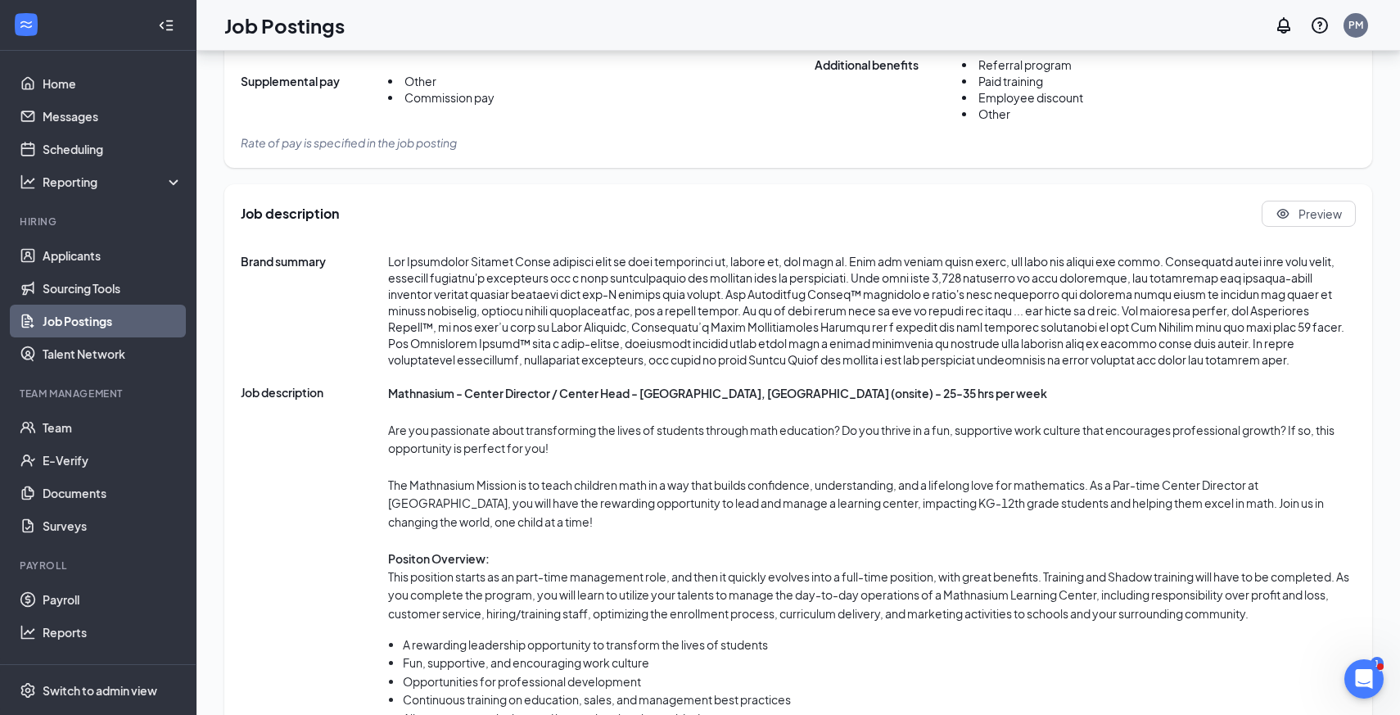
scroll to position [566, 0]
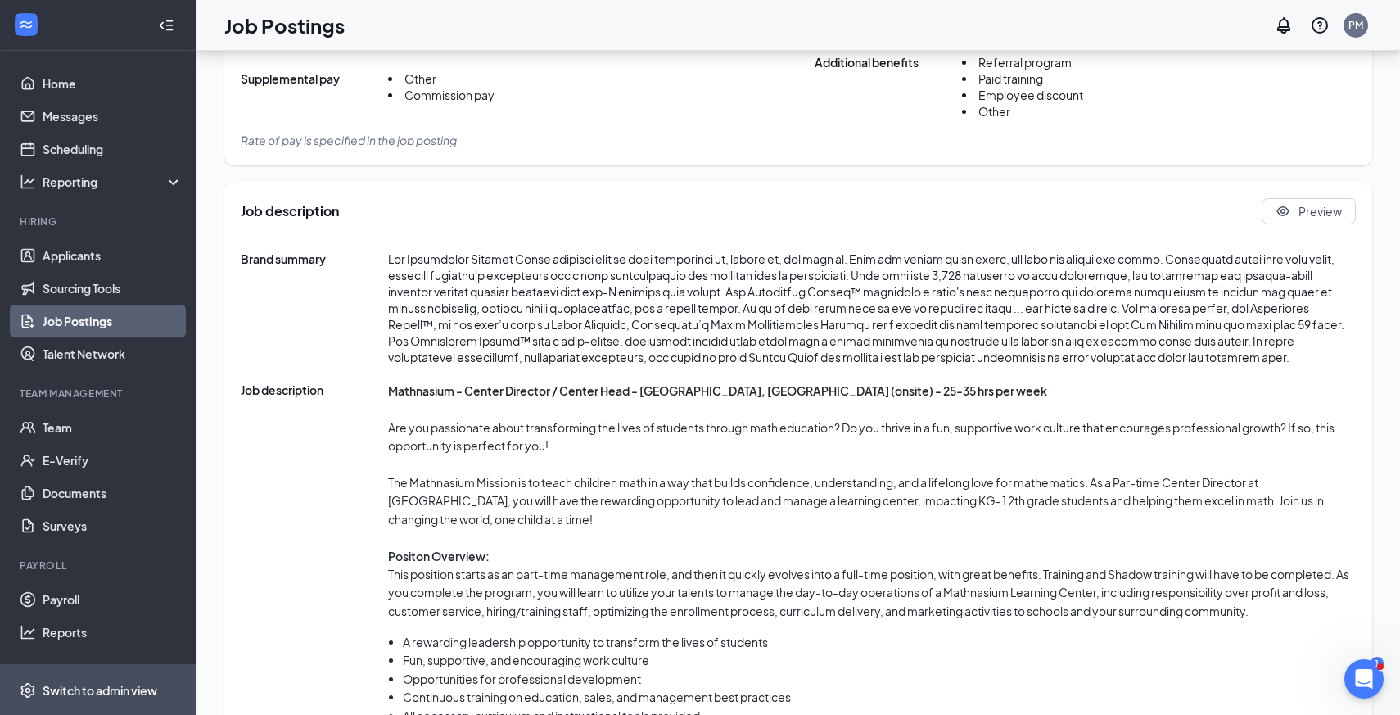
click at [93, 692] on div "Switch to admin view" at bounding box center [100, 690] width 115 height 16
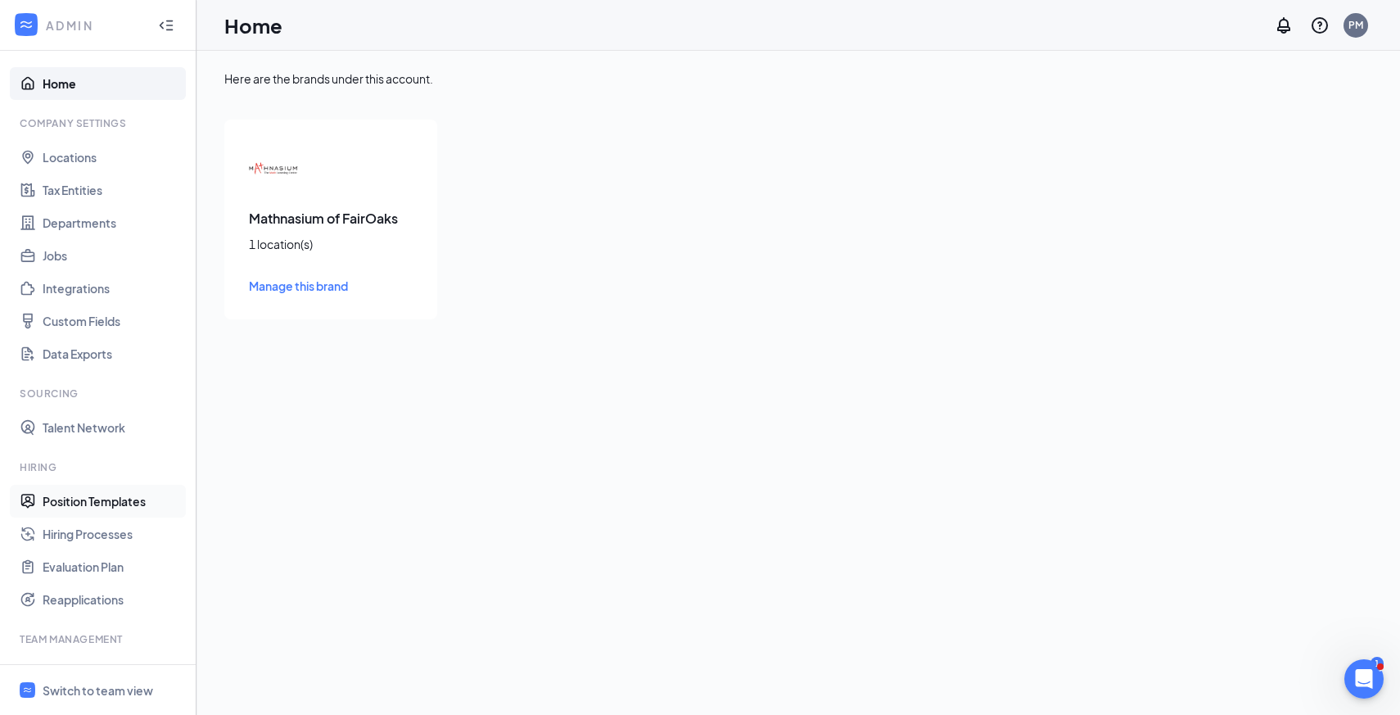
click at [107, 495] on link "Position Templates" at bounding box center [113, 501] width 140 height 33
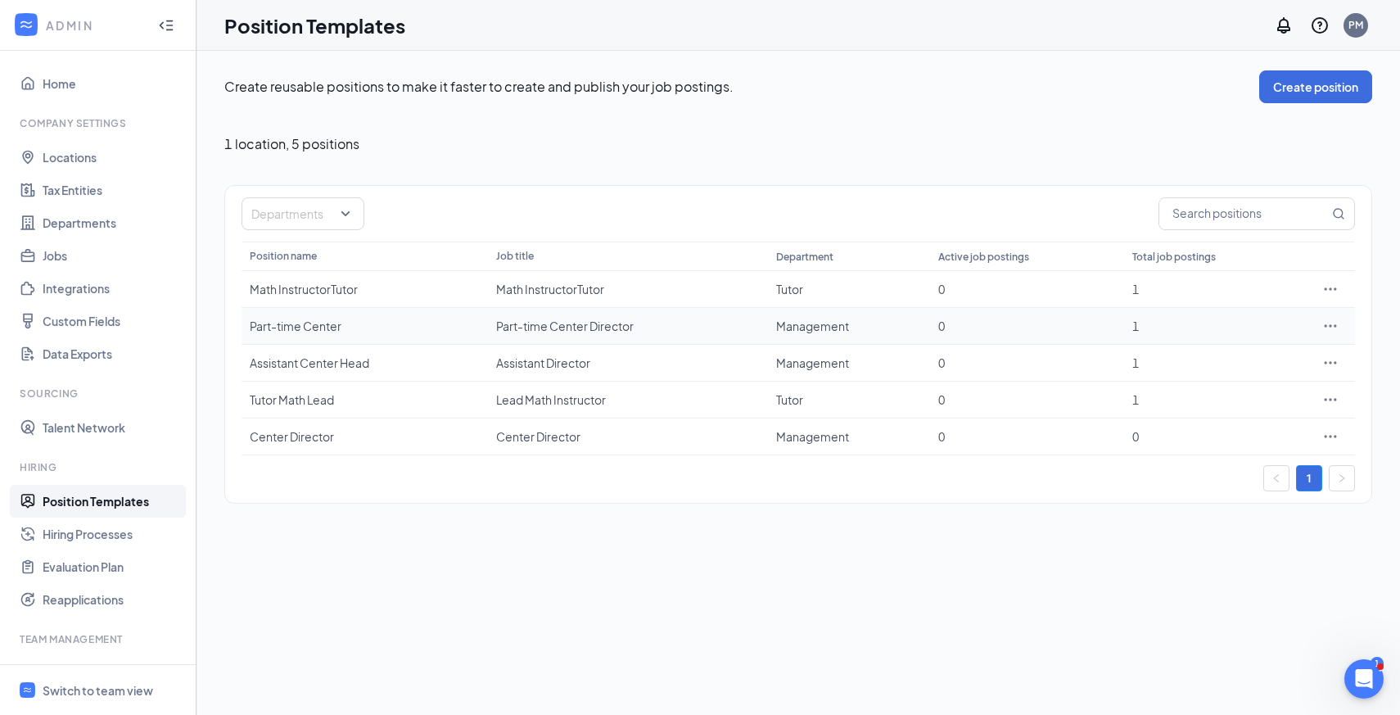
click at [368, 327] on div "Part-time Center" at bounding box center [365, 326] width 230 height 16
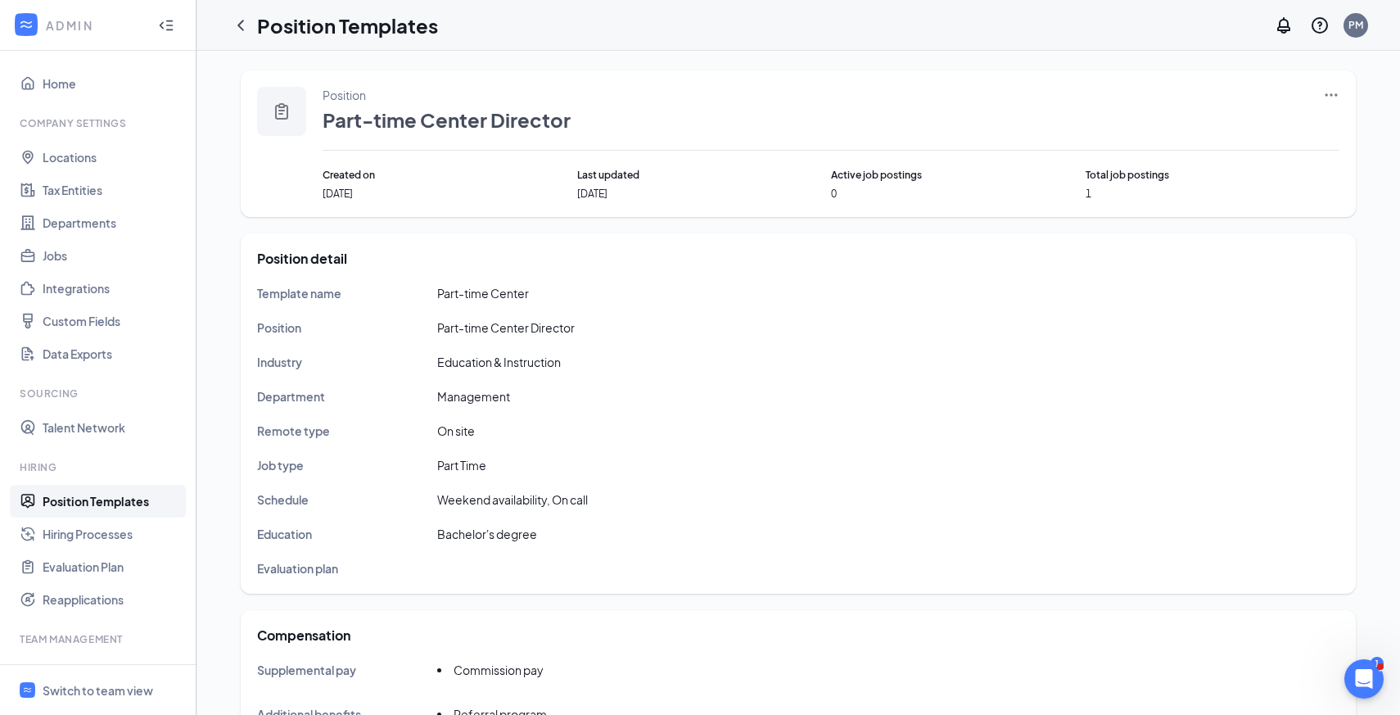
click at [1322, 98] on div "Position Part-time Center Director" at bounding box center [831, 119] width 1017 height 64
click at [1328, 97] on icon "Ellipses" at bounding box center [1331, 95] width 16 height 16
click at [1295, 120] on span "Edit" at bounding box center [1256, 129] width 141 height 18
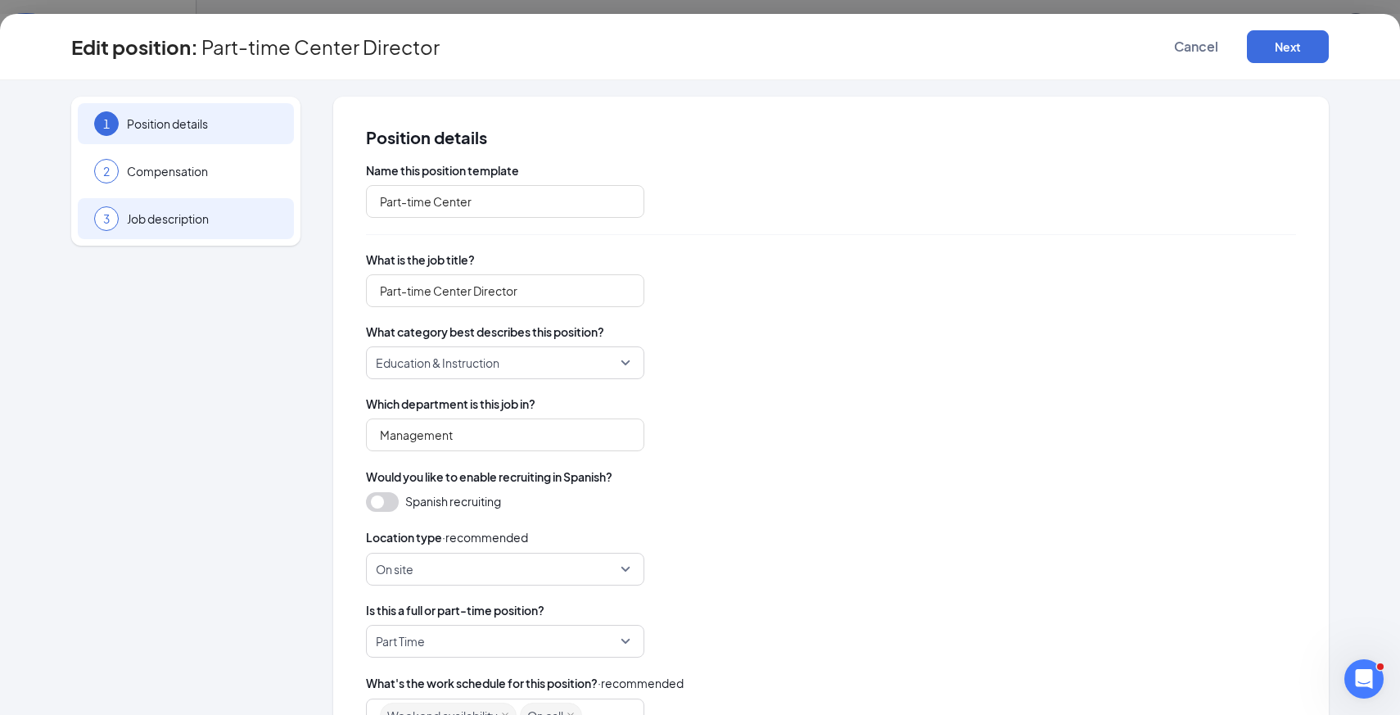
click at [225, 218] on span "Job description" at bounding box center [202, 218] width 151 height 16
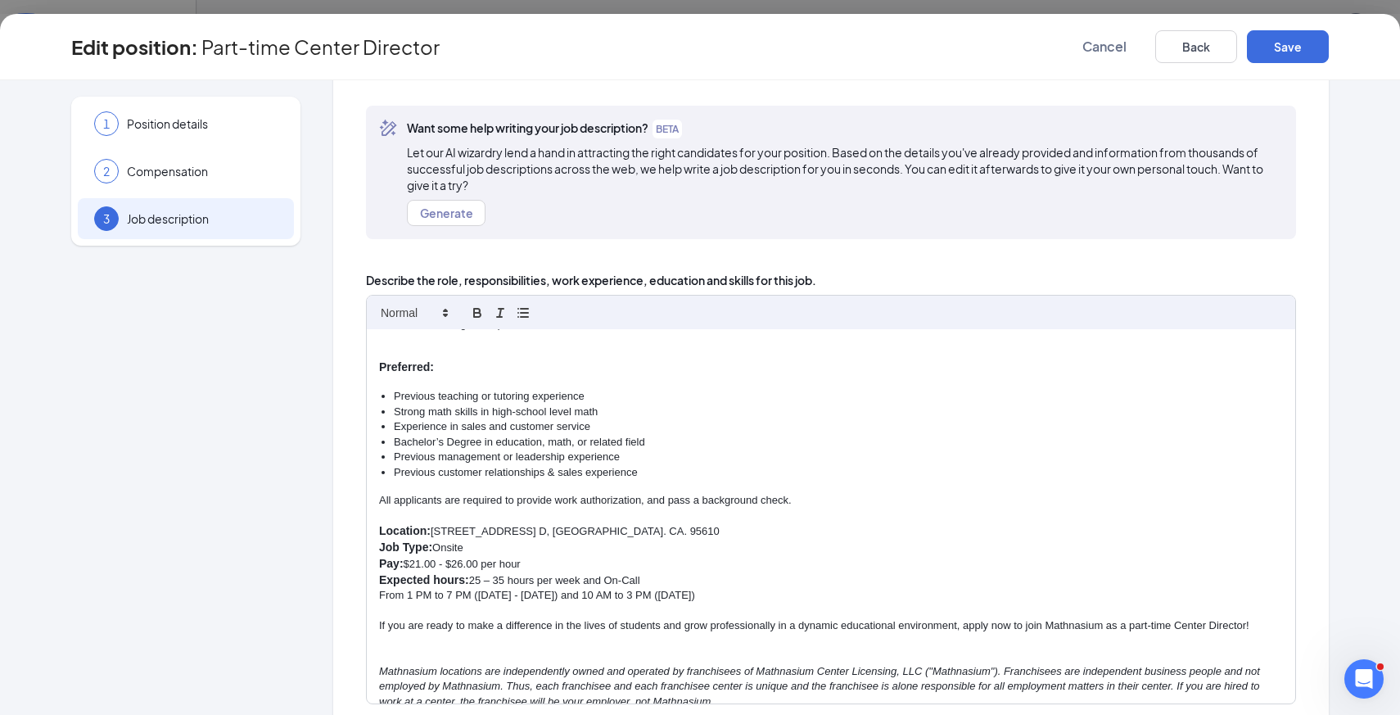
scroll to position [112, 0]
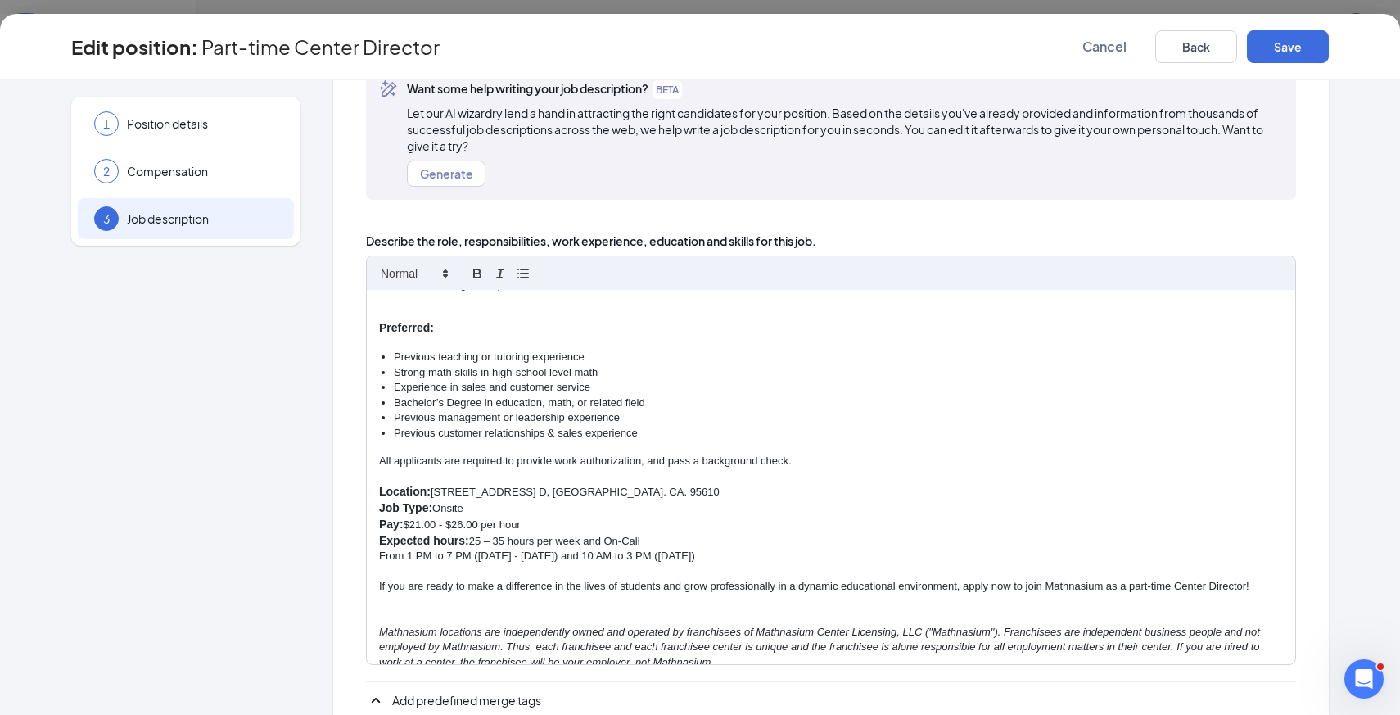
click at [482, 533] on p "Expected hours: 25 – 35 hours per week and On-Call" at bounding box center [831, 541] width 904 height 16
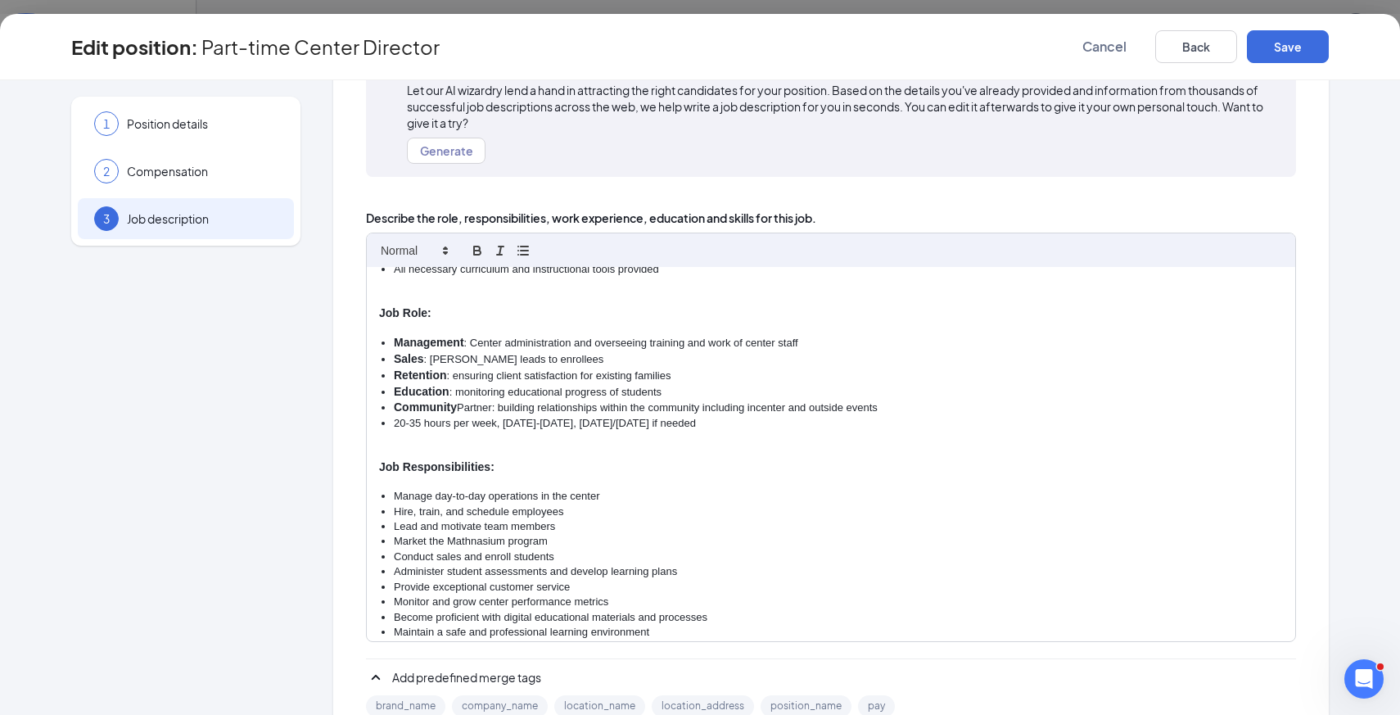
scroll to position [270, 0]
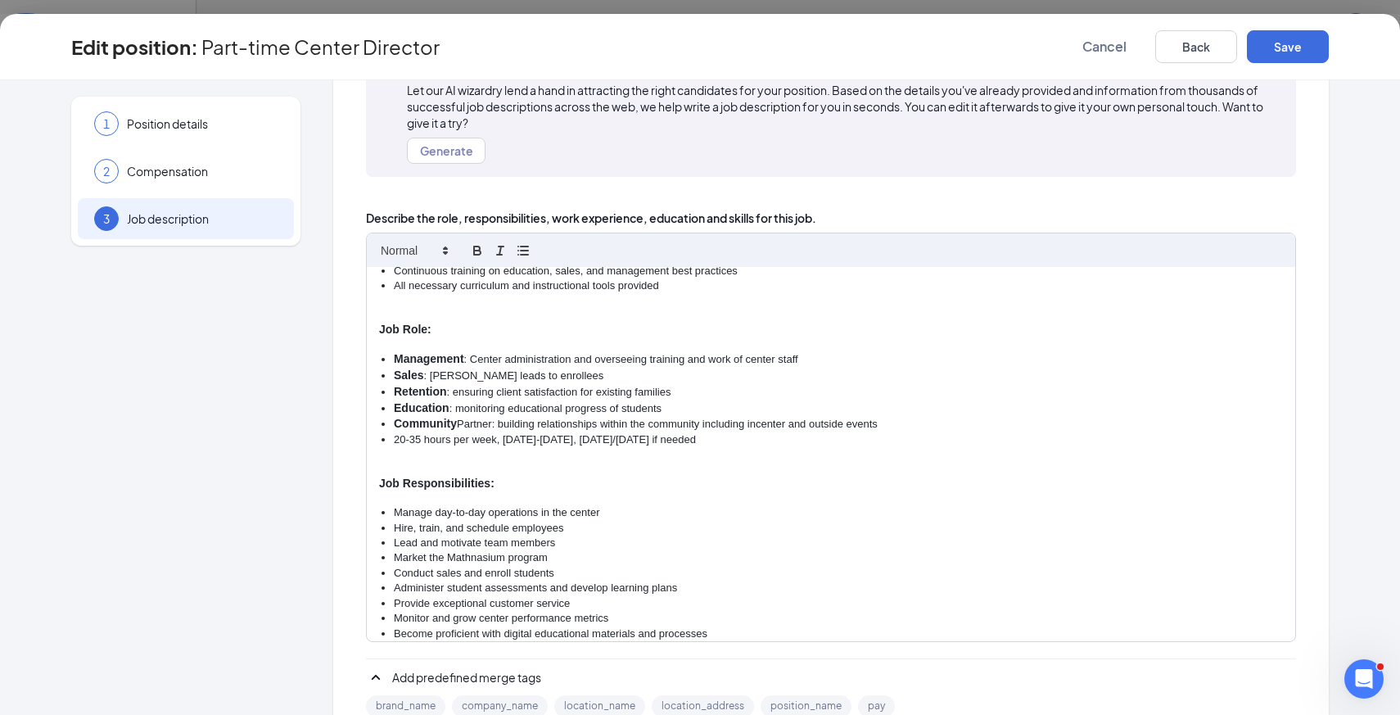
click at [404, 432] on li "20-35 hours per week, [DATE]-[DATE], [DATE]/[DATE] if needed" at bounding box center [838, 439] width 889 height 15
click at [332, 475] on div "1 Position details 2 Compensation 3 Job description Additional information Job …" at bounding box center [700, 377] width 1258 height 831
click at [1308, 44] on button "Save" at bounding box center [1288, 46] width 82 height 33
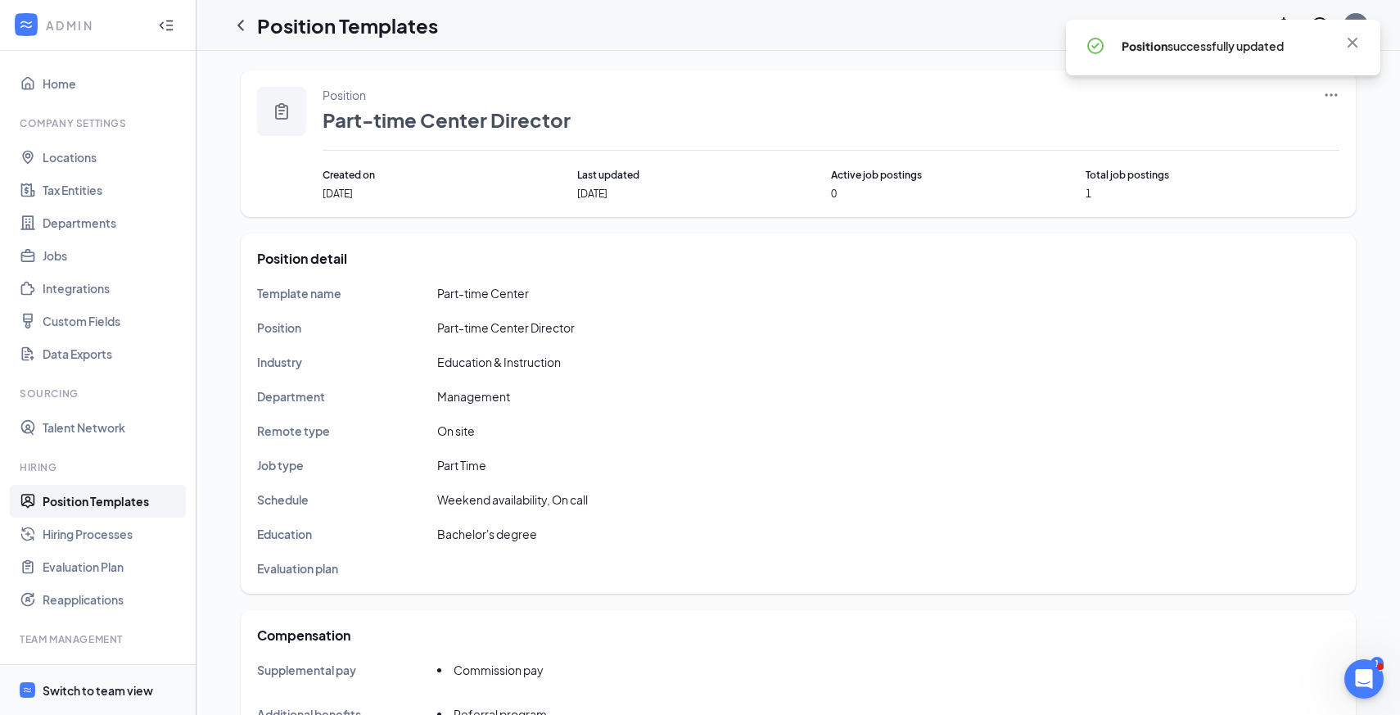
click at [97, 694] on div "Switch to team view" at bounding box center [98, 690] width 111 height 16
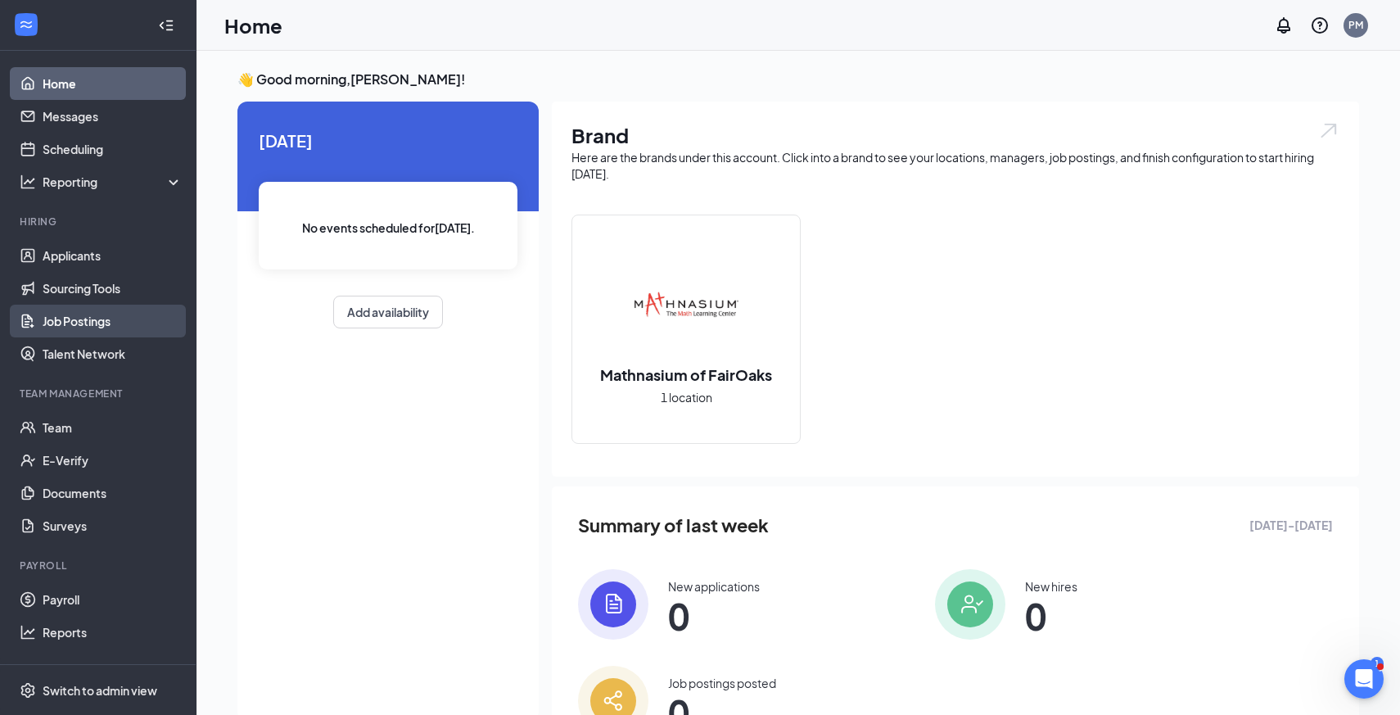
click at [93, 324] on link "Job Postings" at bounding box center [113, 321] width 140 height 33
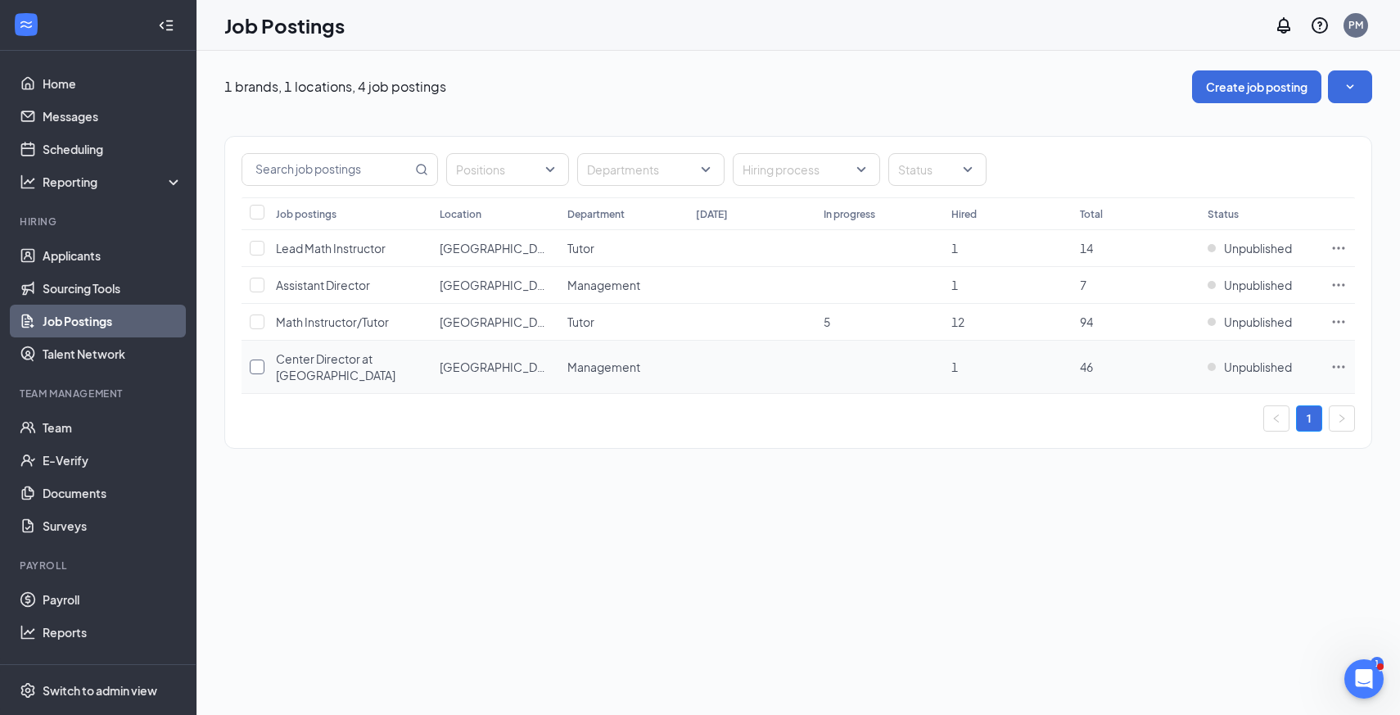
click at [262, 364] on input "checkbox" at bounding box center [257, 366] width 15 height 15
checkbox input "true"
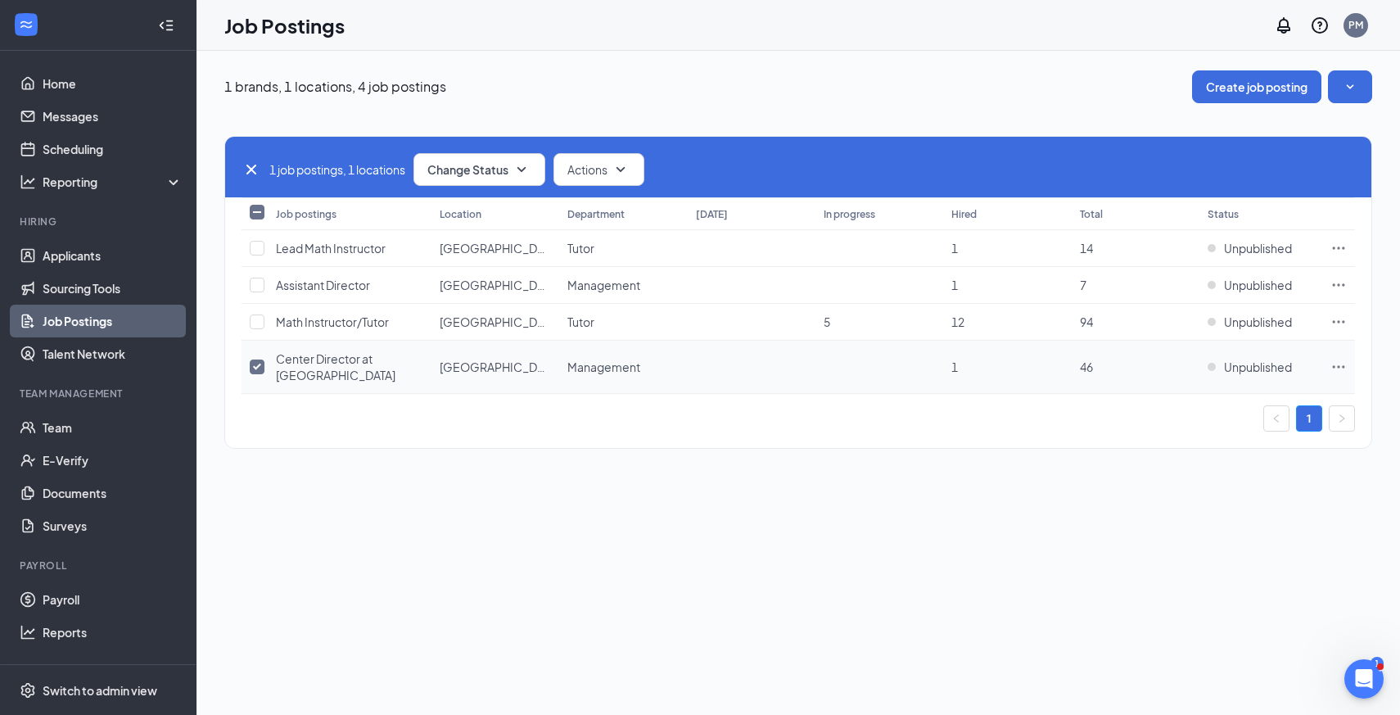
click at [350, 368] on div "Center Director at [GEOGRAPHIC_DATA]" at bounding box center [349, 366] width 147 height 33
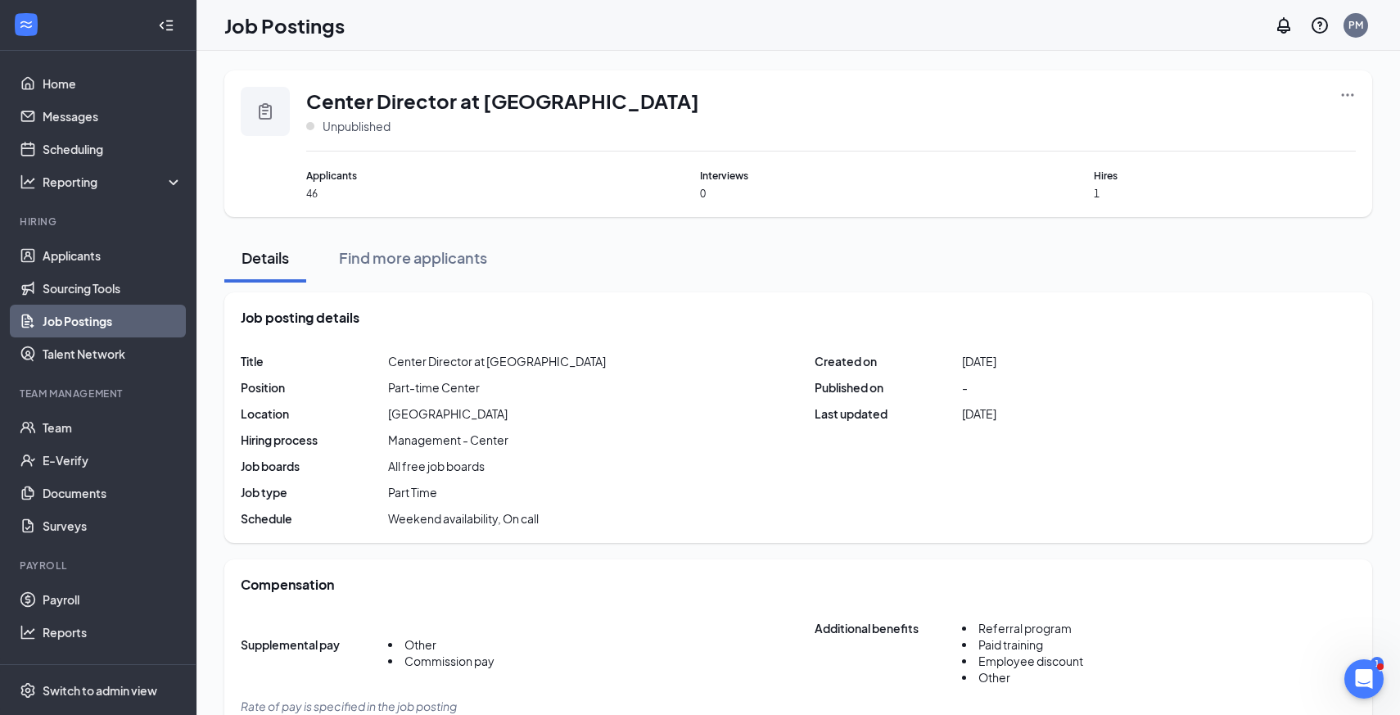
click at [1352, 92] on icon "Ellipses" at bounding box center [1348, 95] width 16 height 16
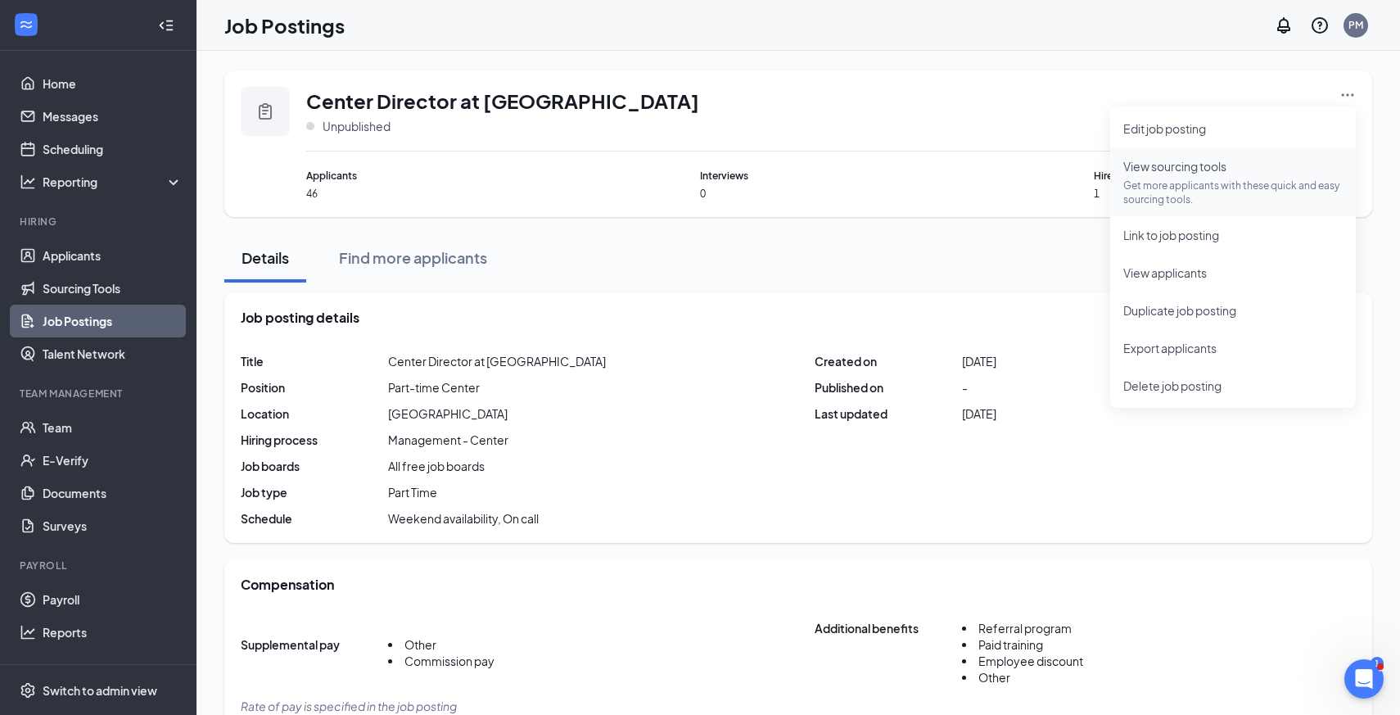
click at [1150, 189] on p "Get more applicants with these quick and easy sourcing tools." at bounding box center [1232, 193] width 219 height 28
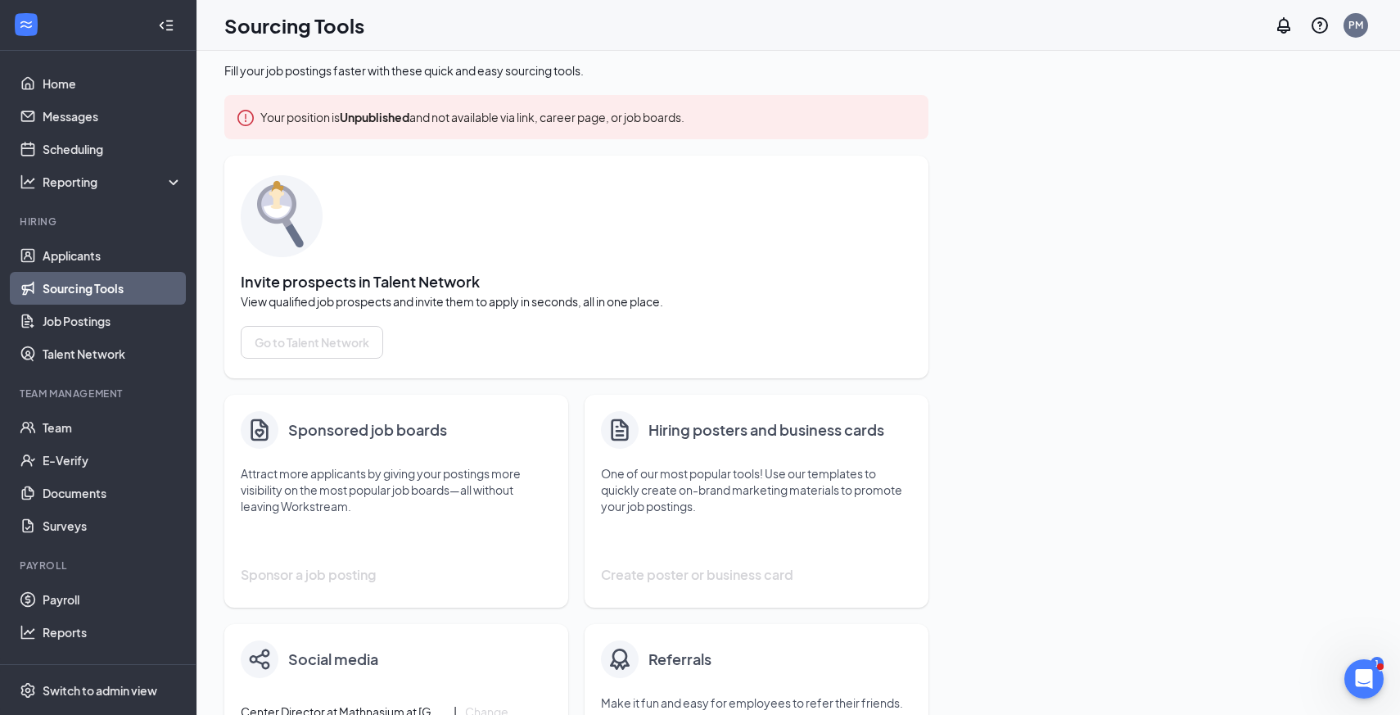
scroll to position [9, 0]
click at [93, 255] on link "Applicants" at bounding box center [113, 255] width 140 height 33
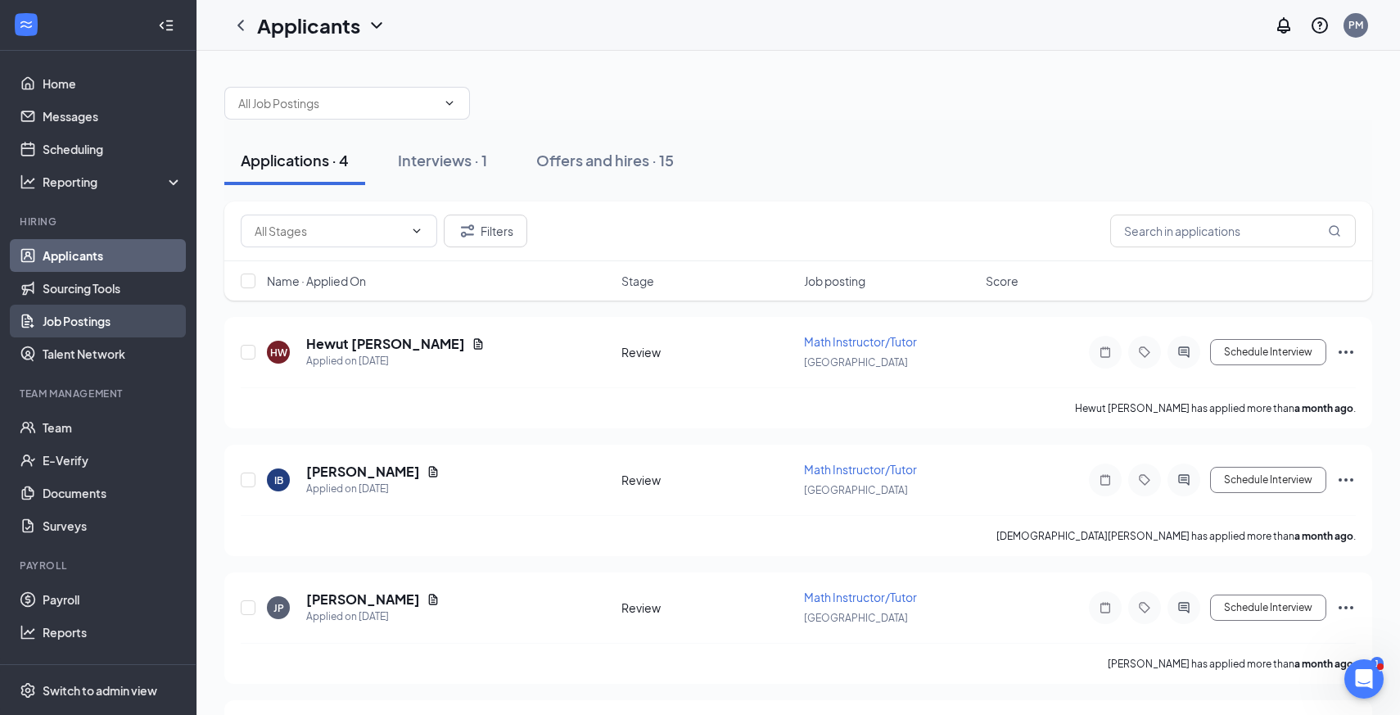
click at [93, 327] on link "Job Postings" at bounding box center [113, 321] width 140 height 33
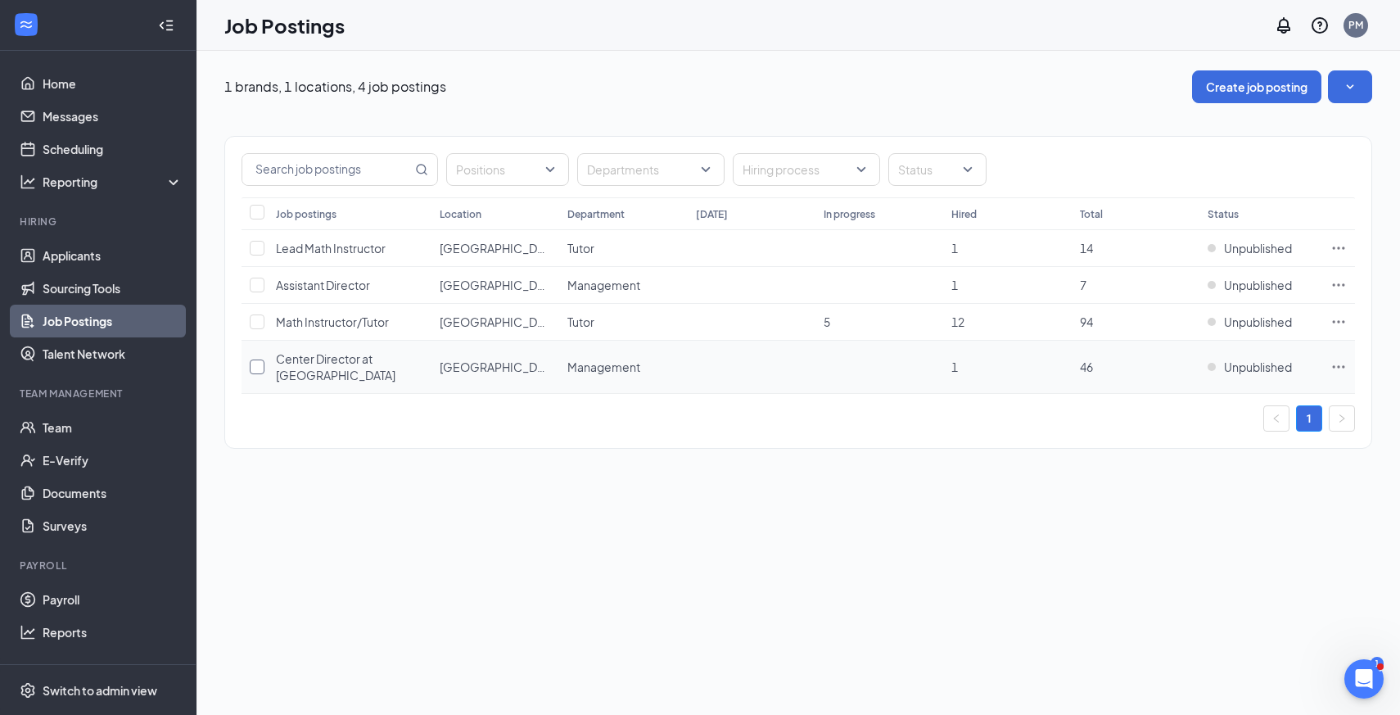
click at [255, 366] on input "checkbox" at bounding box center [257, 366] width 15 height 15
checkbox input "true"
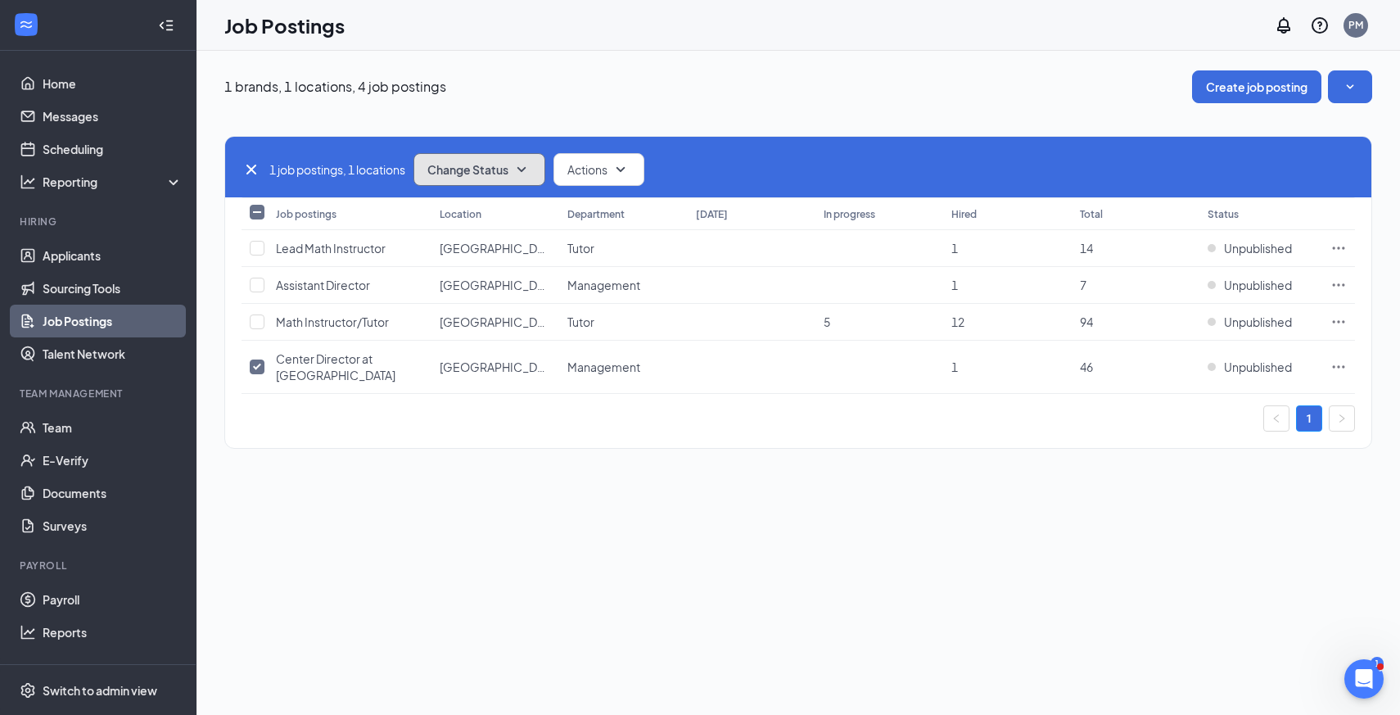
click at [516, 179] on button "Change Status" at bounding box center [480, 169] width 132 height 33
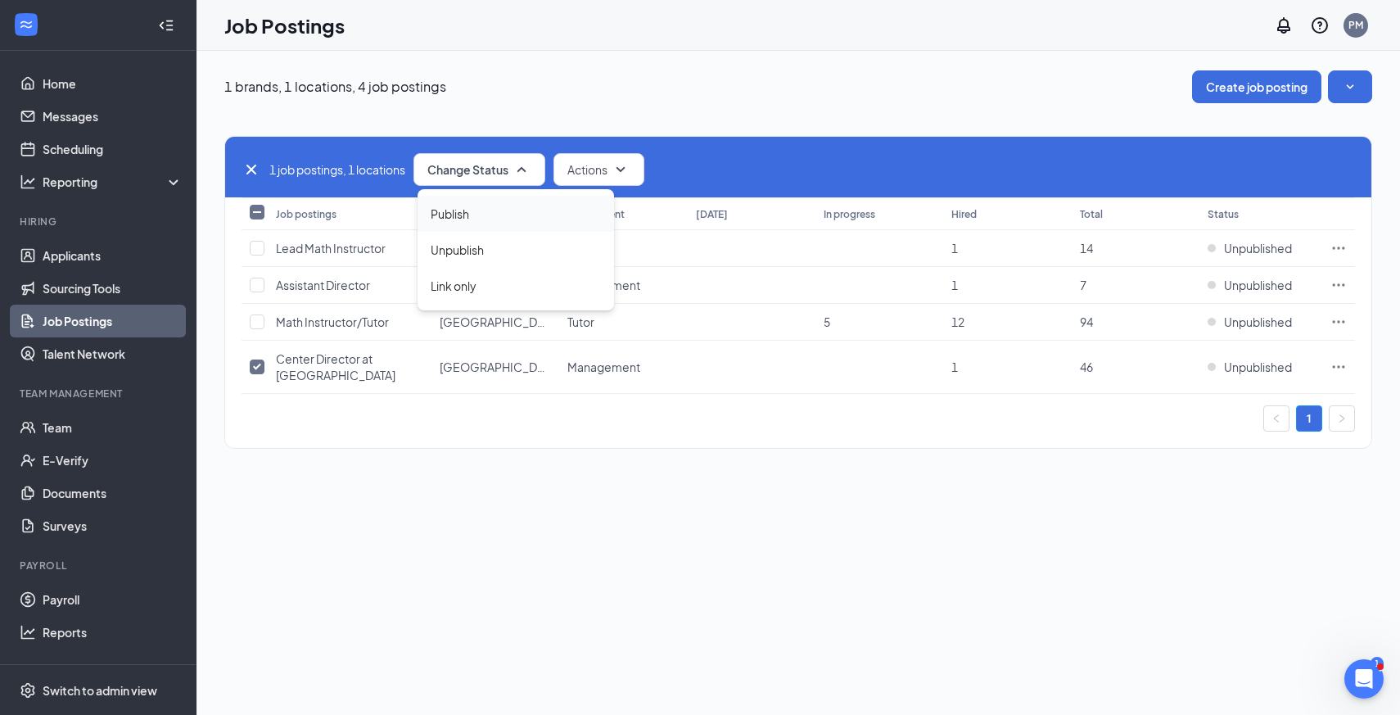
click at [500, 223] on div "Publish" at bounding box center [516, 214] width 197 height 36
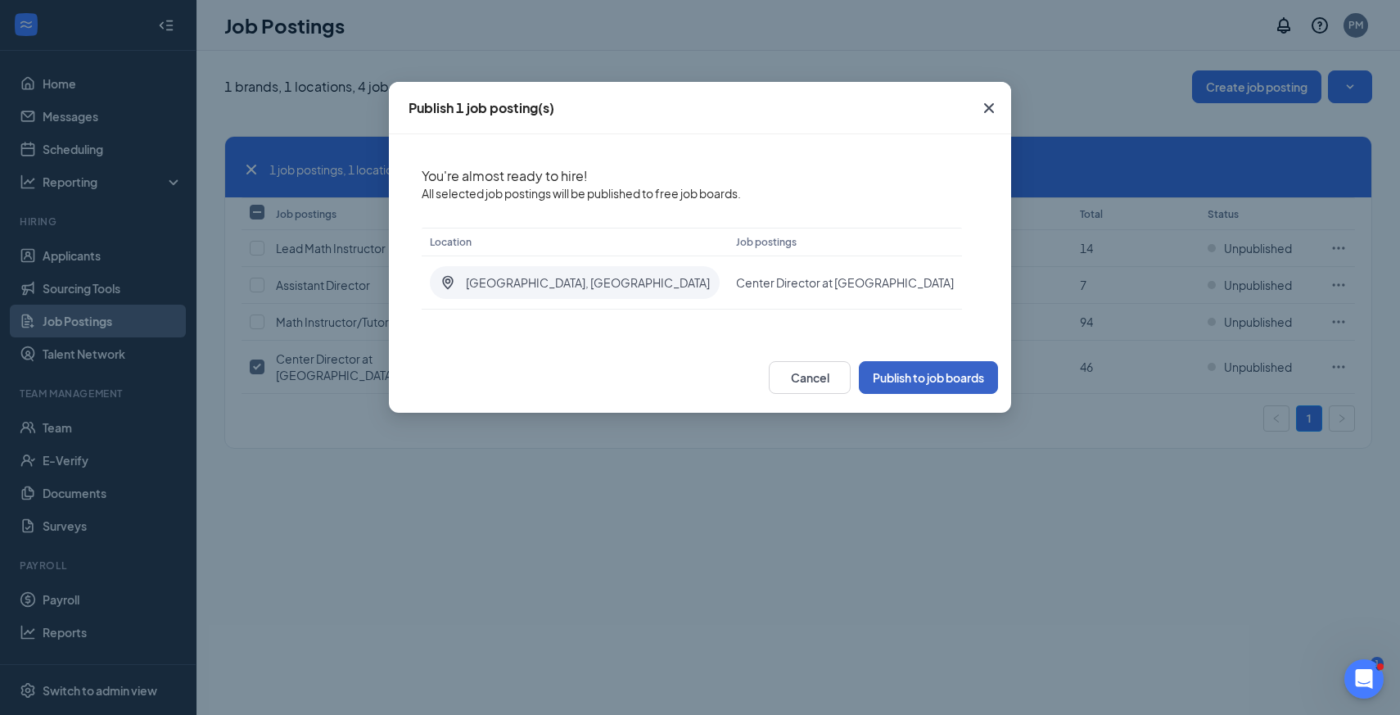
click at [920, 375] on button "Publish to job boards" at bounding box center [928, 377] width 139 height 33
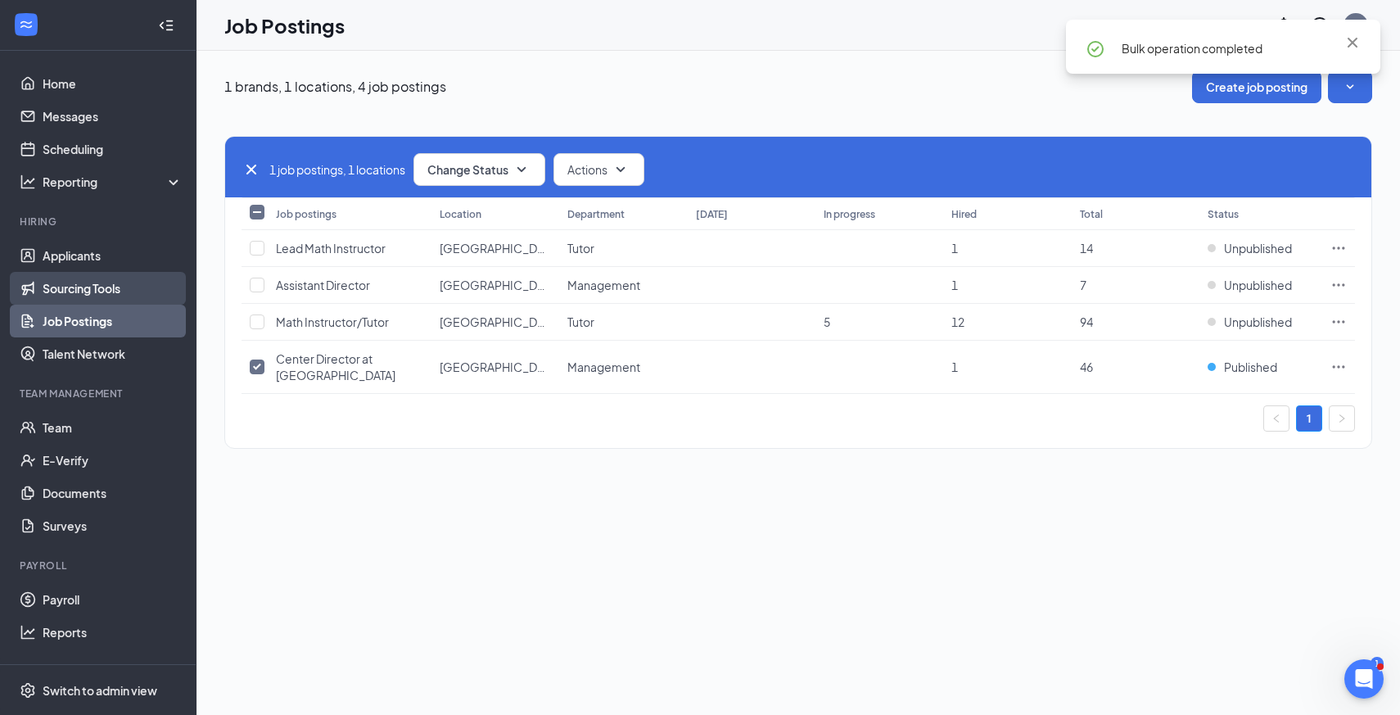
click at [108, 288] on link "Sourcing Tools" at bounding box center [113, 288] width 140 height 33
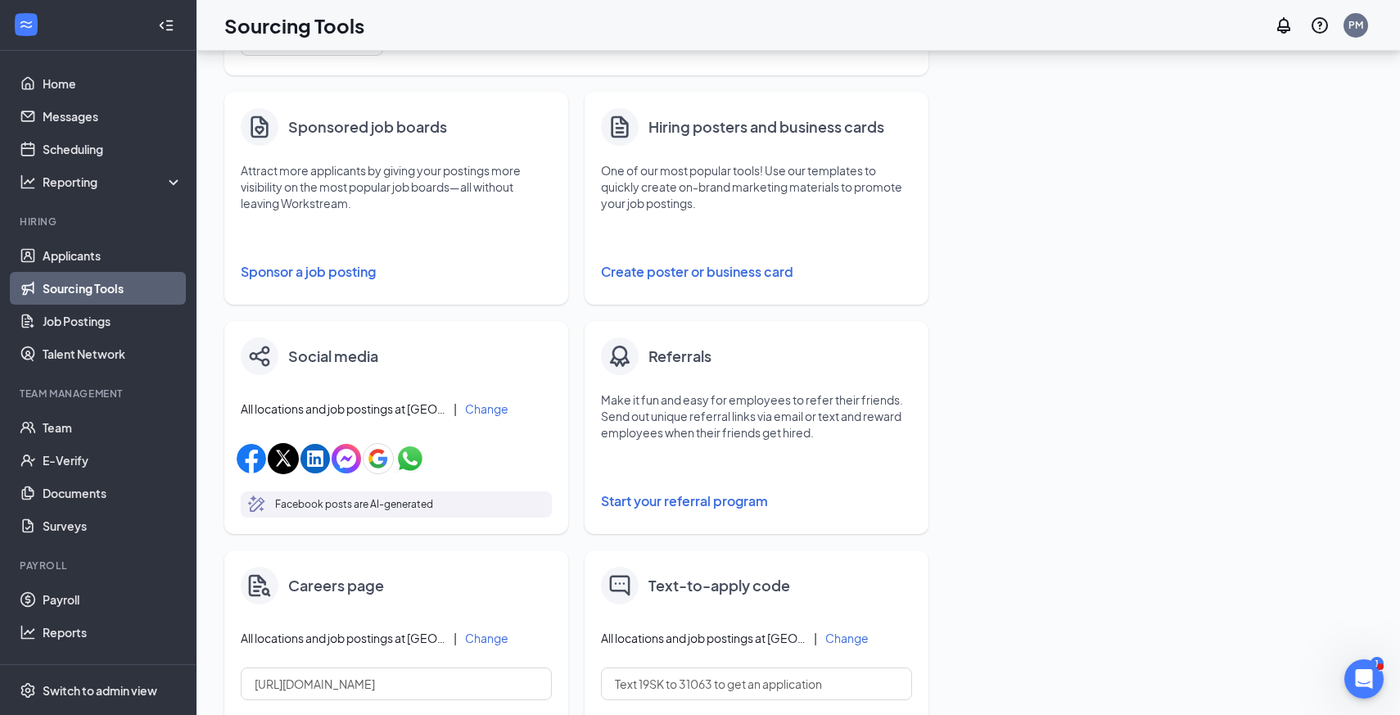
scroll to position [254, 0]
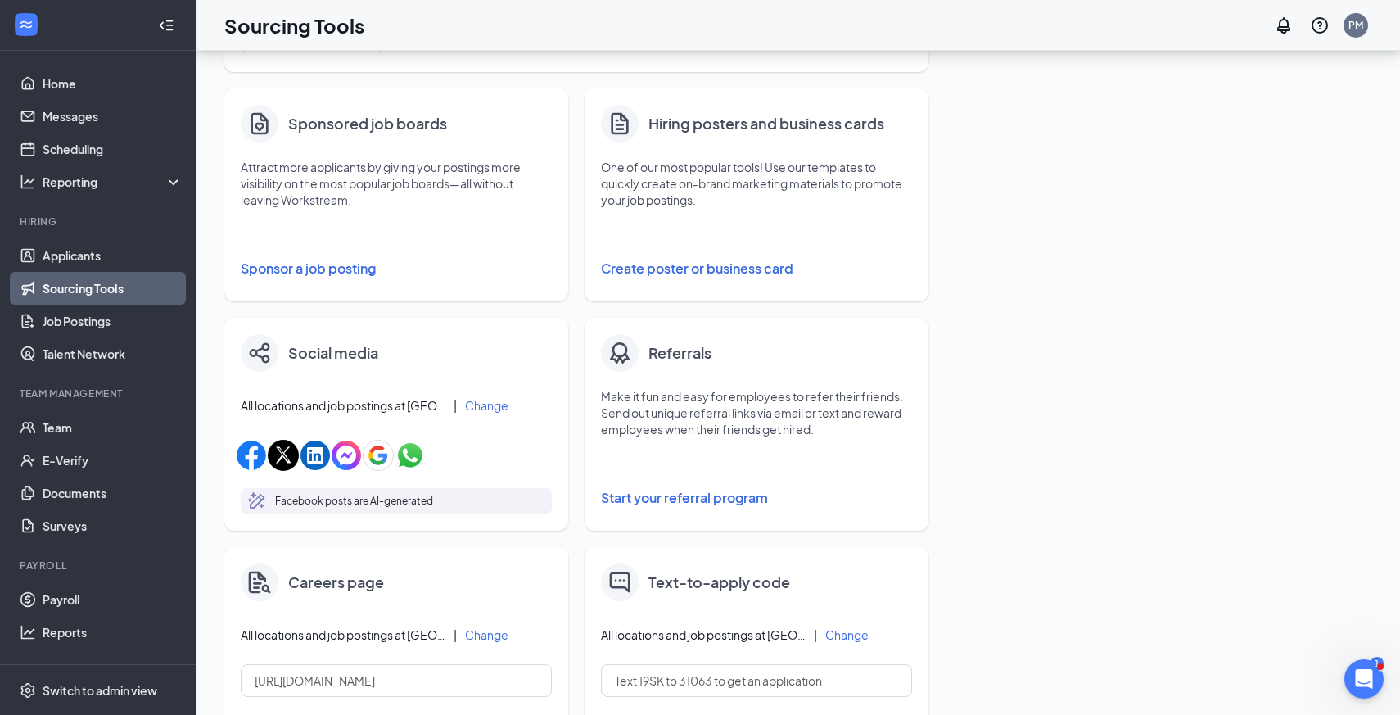
click at [338, 272] on button "Sponsor a job posting" at bounding box center [396, 268] width 311 height 33
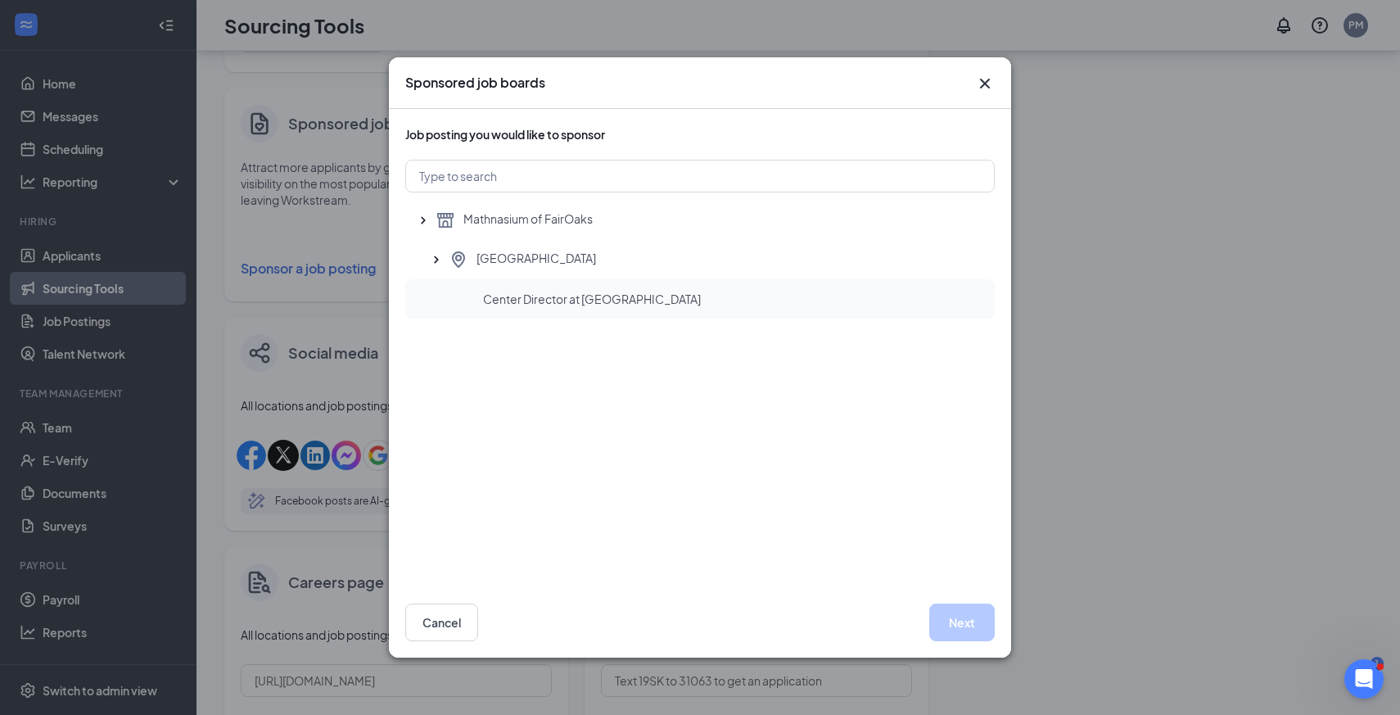
click at [487, 297] on span "Center Director at [GEOGRAPHIC_DATA]" at bounding box center [592, 299] width 218 height 16
click at [968, 630] on button "Next" at bounding box center [962, 622] width 66 height 38
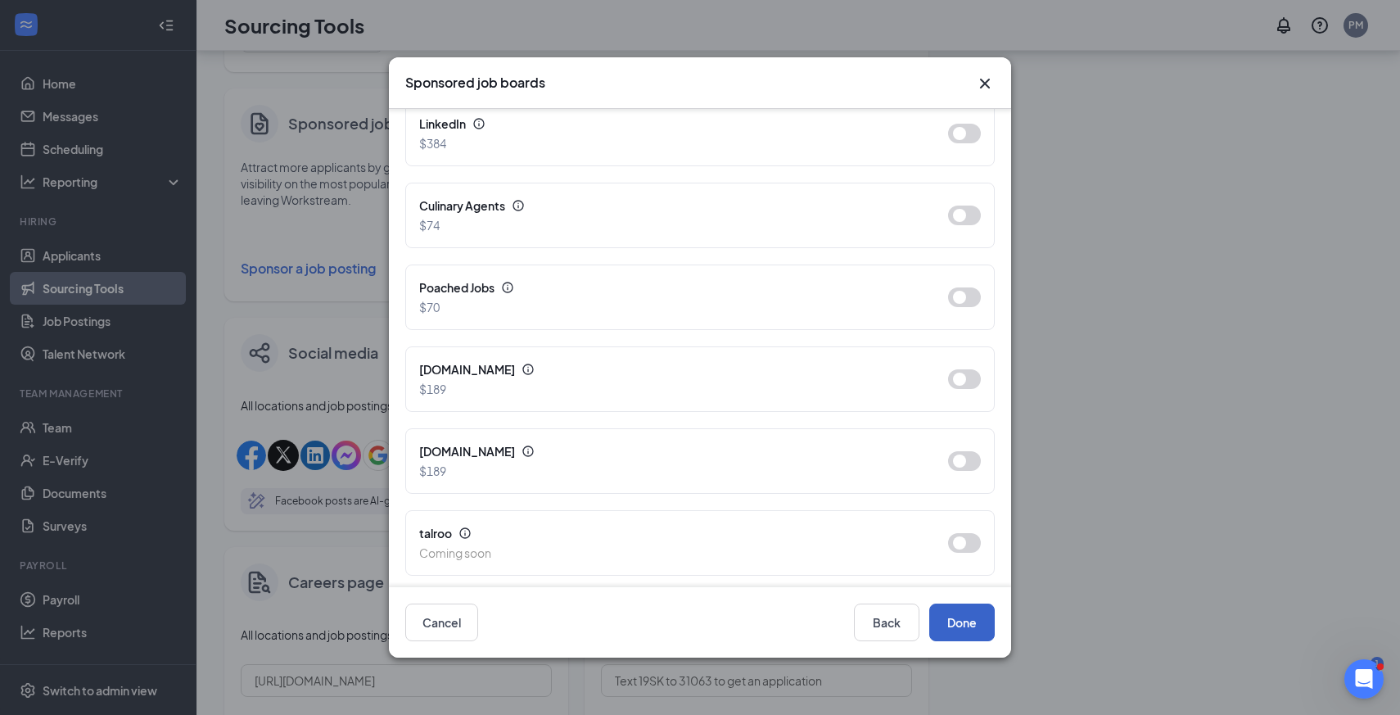
scroll to position [1177, 0]
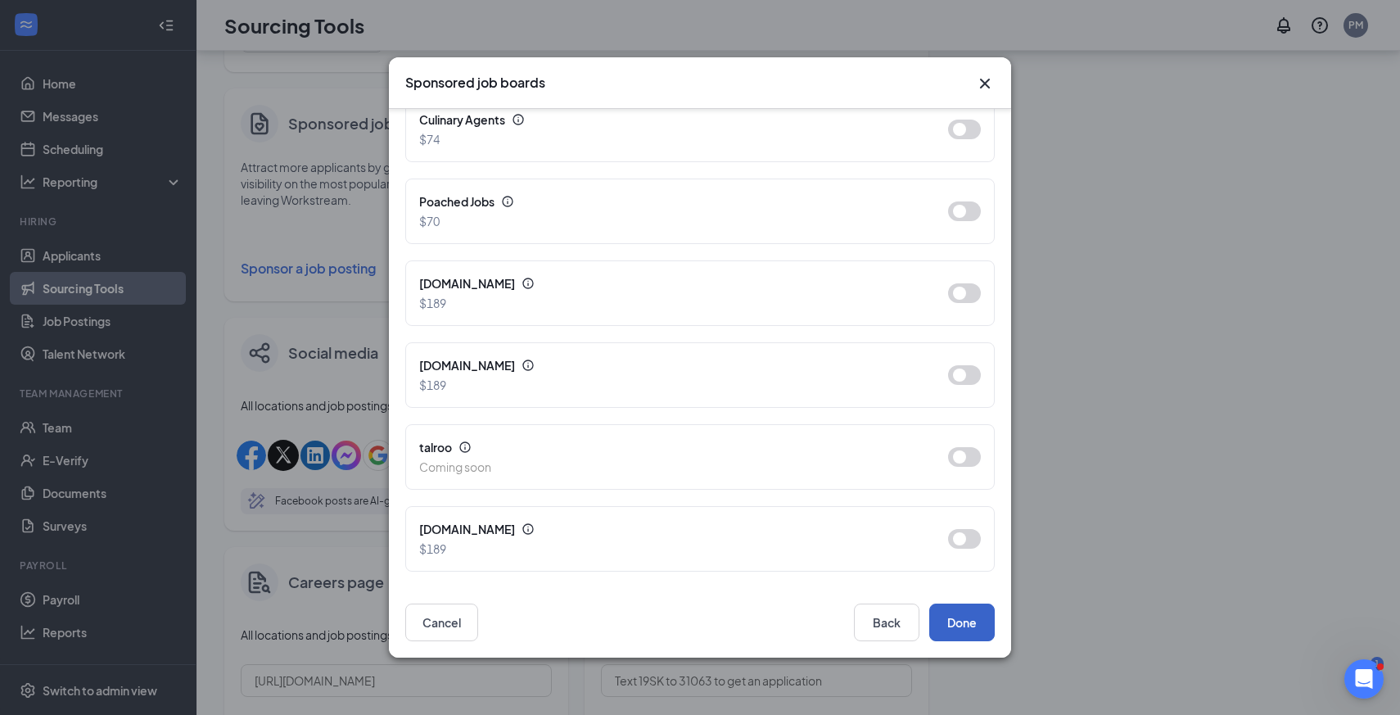
click at [969, 626] on button "Done" at bounding box center [962, 622] width 66 height 38
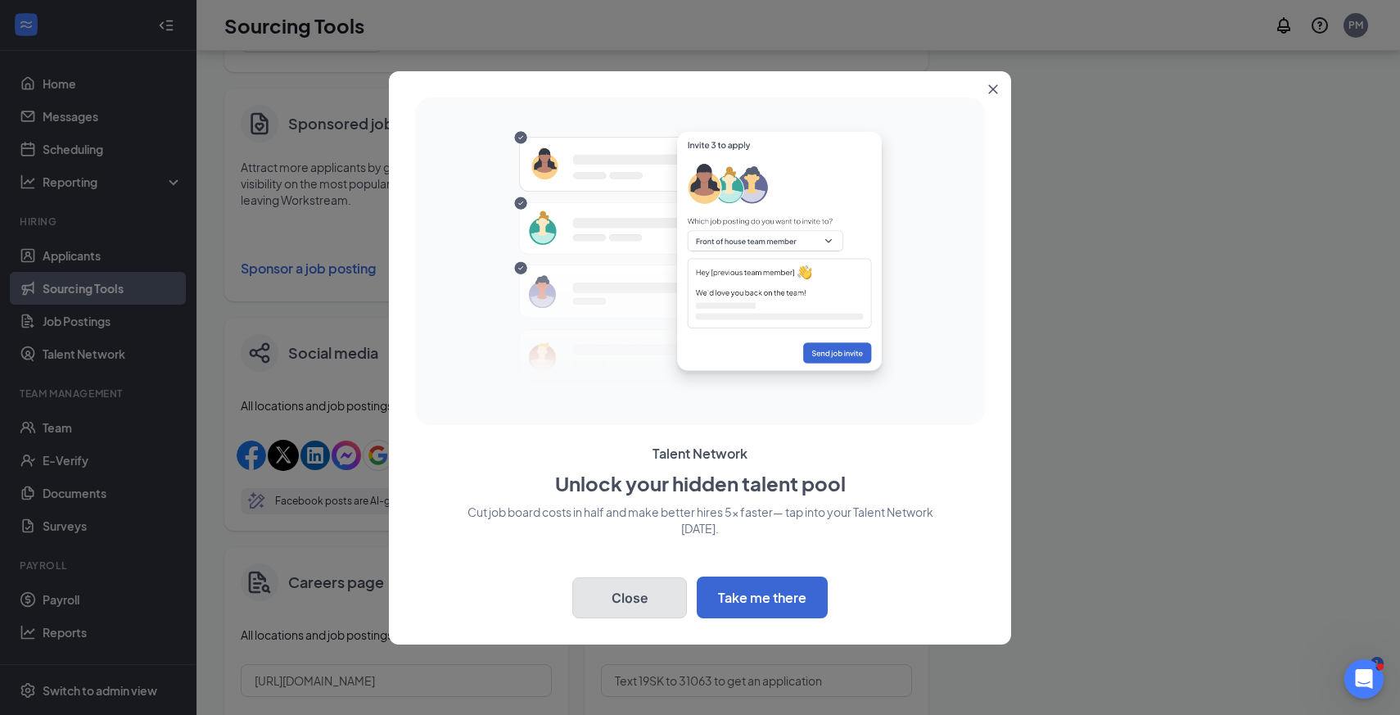
click at [642, 594] on button "Close" at bounding box center [629, 597] width 115 height 41
